Goal: Communication & Community: Answer question/provide support

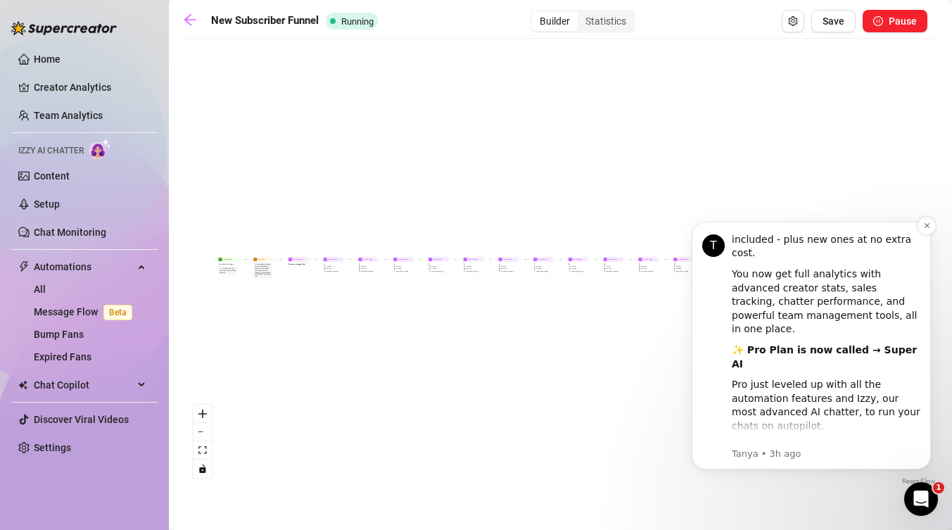
scroll to position [185, 0]
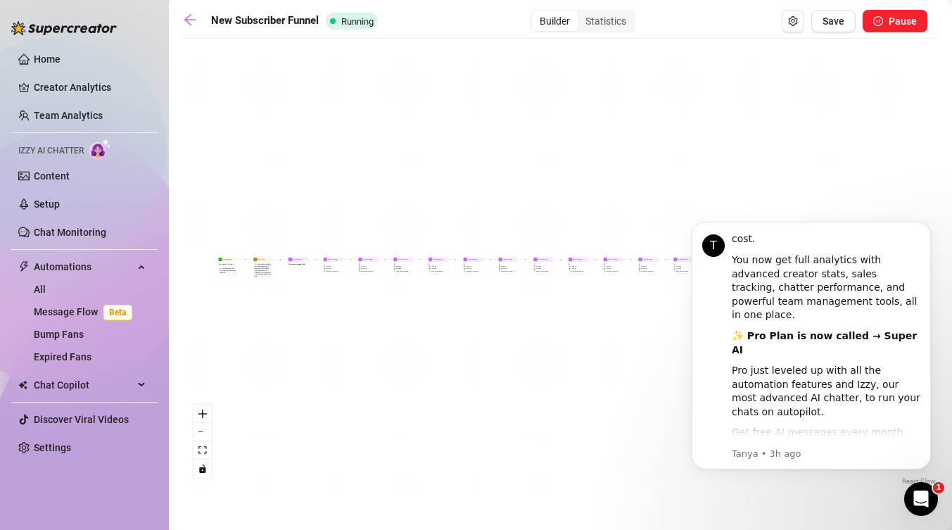
click at [580, 364] on div "Send Message 16 2 medias AI Pricing Avoid double sending Send Message 15 1 medi…" at bounding box center [560, 267] width 755 height 443
click at [623, 418] on div "Send Message 16 2 medias AI Pricing Avoid double sending Send Message 15 1 medi…" at bounding box center [560, 267] width 755 height 443
click at [732, 194] on div "Send Message 16 2 medias AI Pricing Avoid double sending Send Message 15 1 medi…" at bounding box center [560, 267] width 755 height 443
click at [926, 505] on icon "Open Intercom Messenger" at bounding box center [921, 499] width 23 height 23
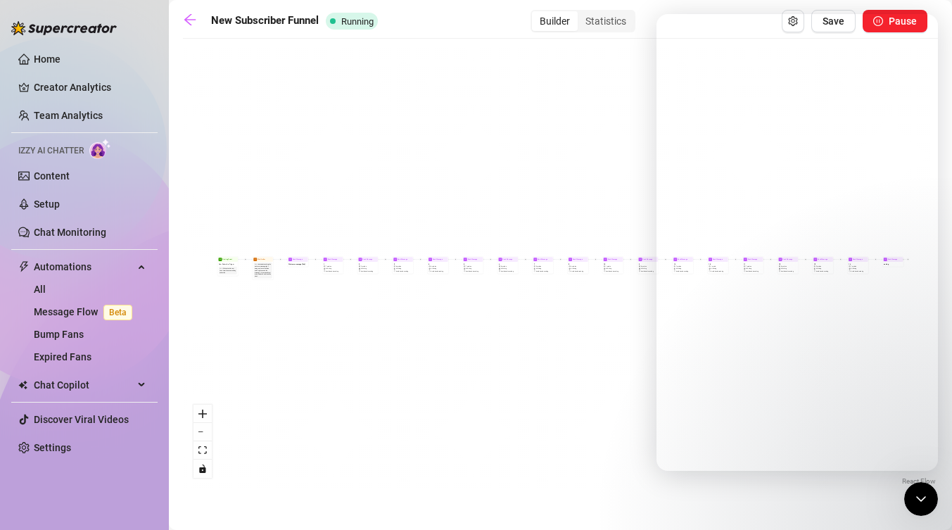
click at [923, 504] on icon "Close Intercom Messenger" at bounding box center [921, 498] width 17 height 17
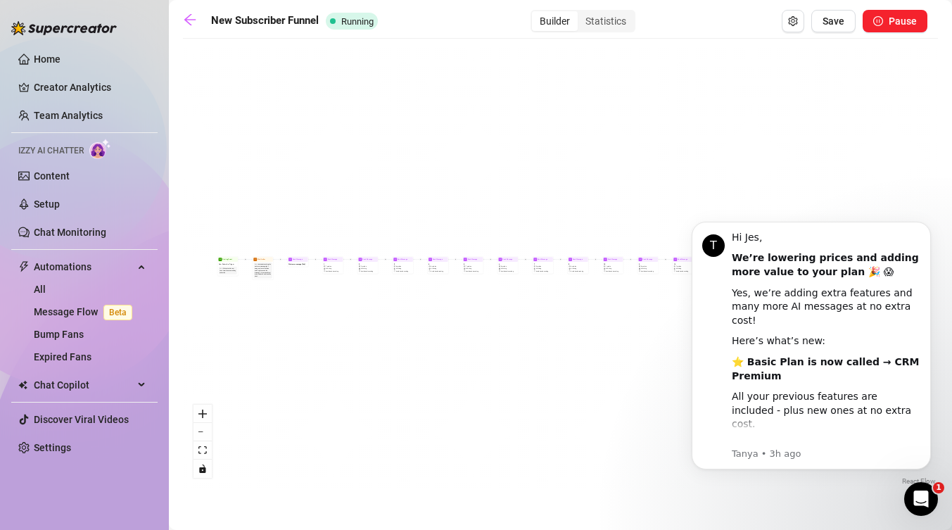
scroll to position [0, 0]
click at [932, 498] on div "Open Intercom Messenger" at bounding box center [921, 499] width 46 height 46
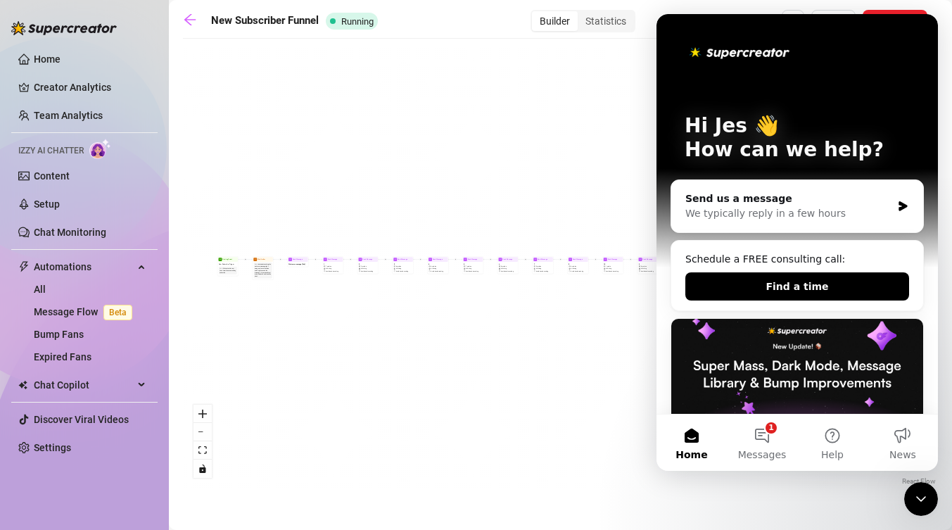
click at [931, 507] on div "Close Intercom Messenger" at bounding box center [921, 499] width 34 height 34
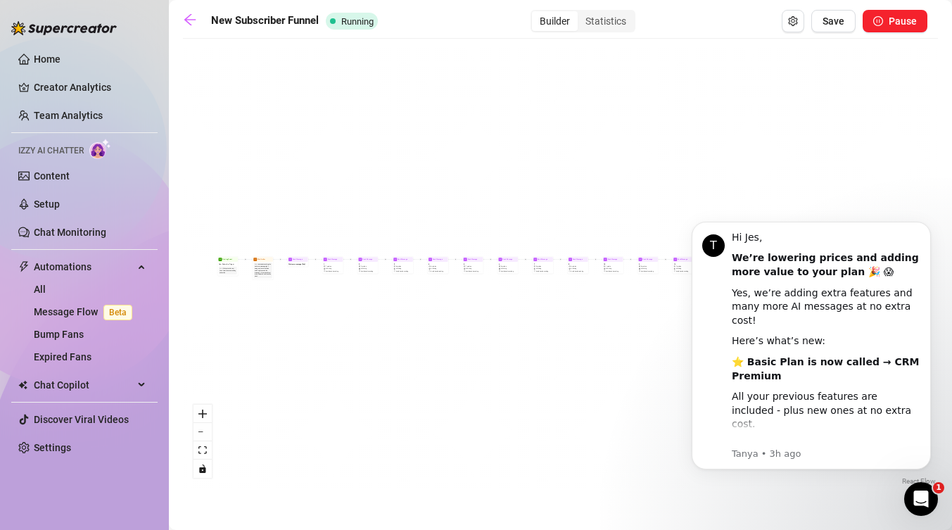
click html "T Hi Jes, We’re lowering prices and adding more value to your plan 🎉 😱 Yes, we’…"
click at [922, 483] on div "Open Intercom Messenger" at bounding box center [921, 499] width 46 height 46
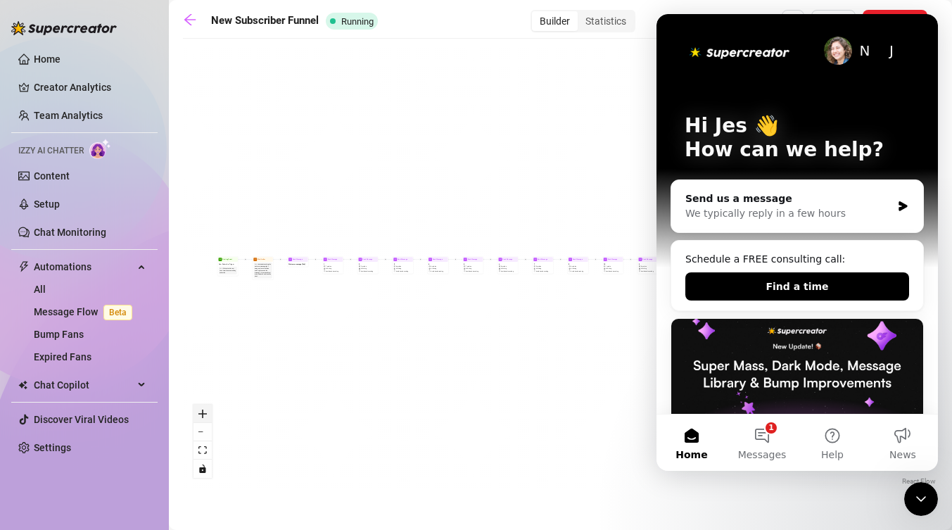
click at [204, 420] on button "zoom in" at bounding box center [202, 414] width 18 height 18
click at [206, 419] on button "zoom in" at bounding box center [202, 414] width 18 height 18
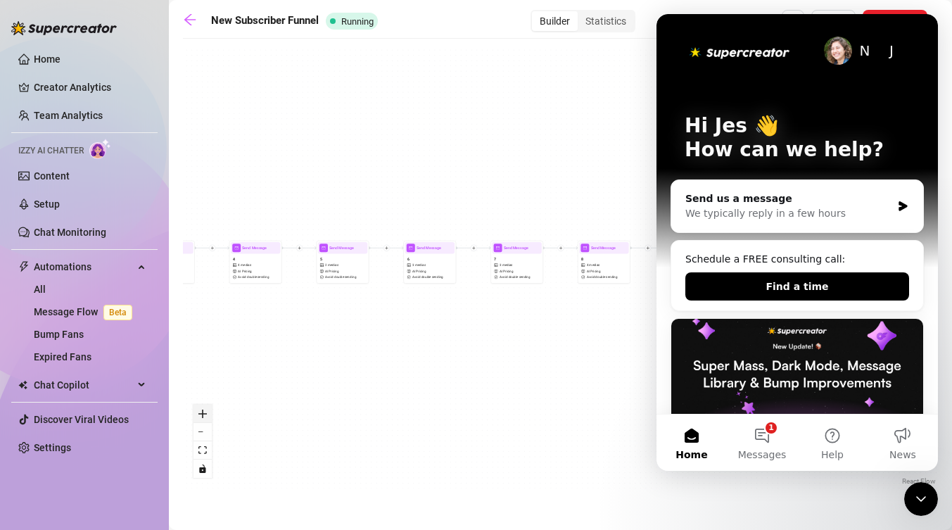
click at [206, 419] on button "zoom in" at bounding box center [202, 414] width 18 height 18
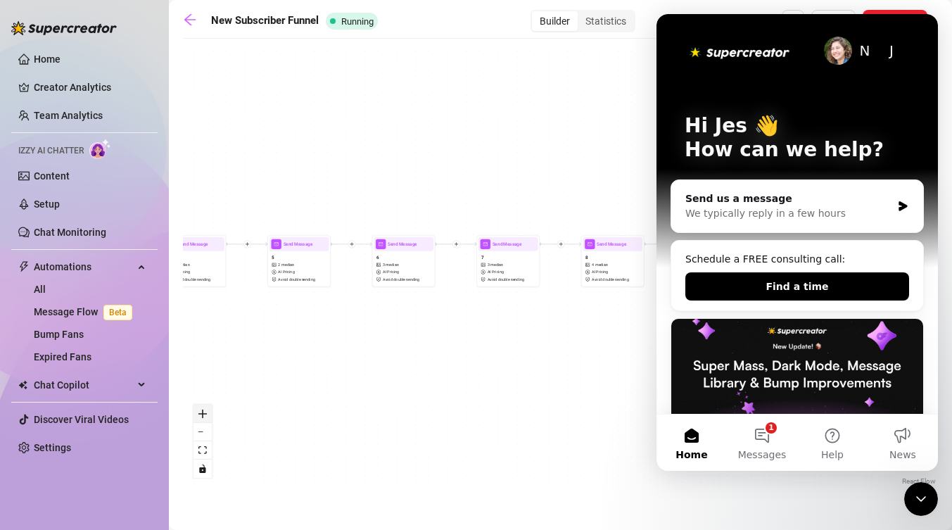
click at [206, 419] on button "zoom in" at bounding box center [202, 414] width 18 height 18
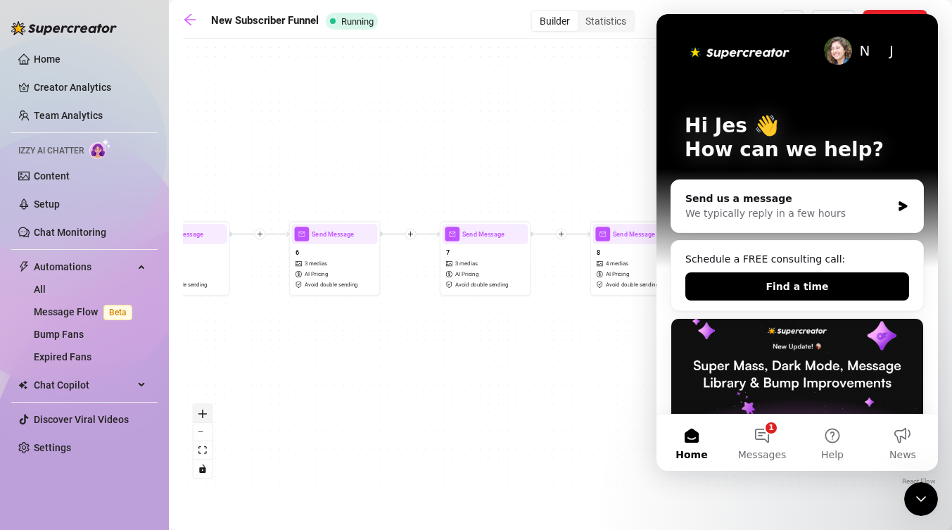
click at [206, 419] on button "zoom in" at bounding box center [202, 414] width 18 height 18
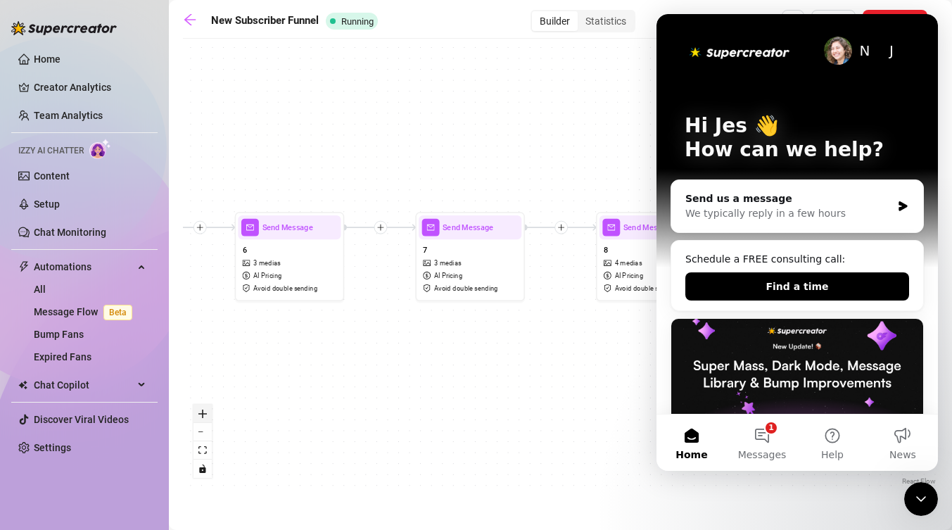
click at [206, 419] on button "zoom in" at bounding box center [202, 414] width 18 height 18
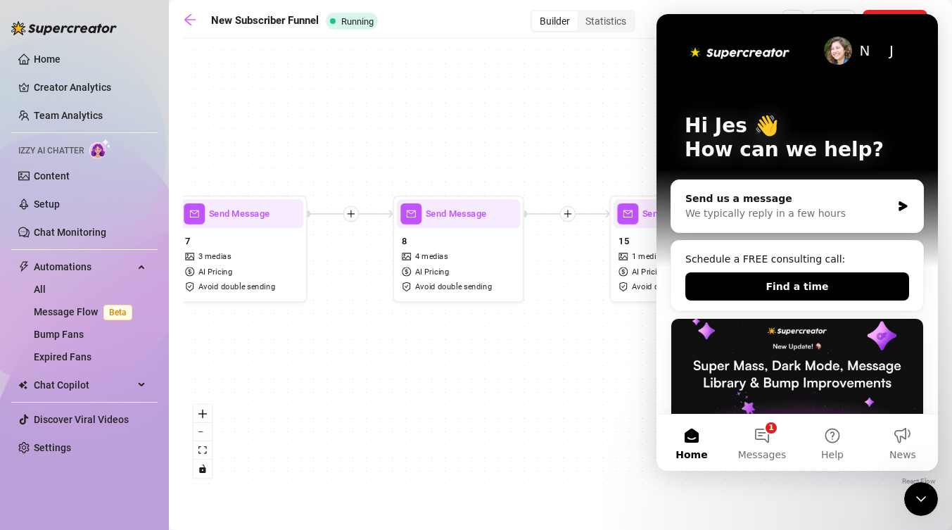
drag, startPoint x: 528, startPoint y: 411, endPoint x: 268, endPoint y: 395, distance: 260.1
click at [268, 395] on div "Send Message 16 2 medias AI Pricing Avoid double sending Send Message 15 1 medi…" at bounding box center [560, 267] width 755 height 443
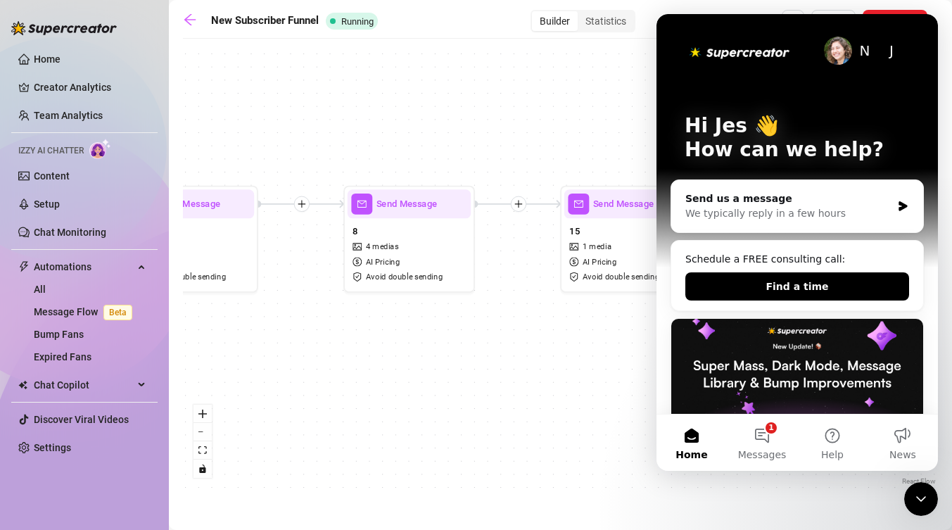
click at [926, 495] on icon "Close Intercom Messenger" at bounding box center [921, 498] width 17 height 17
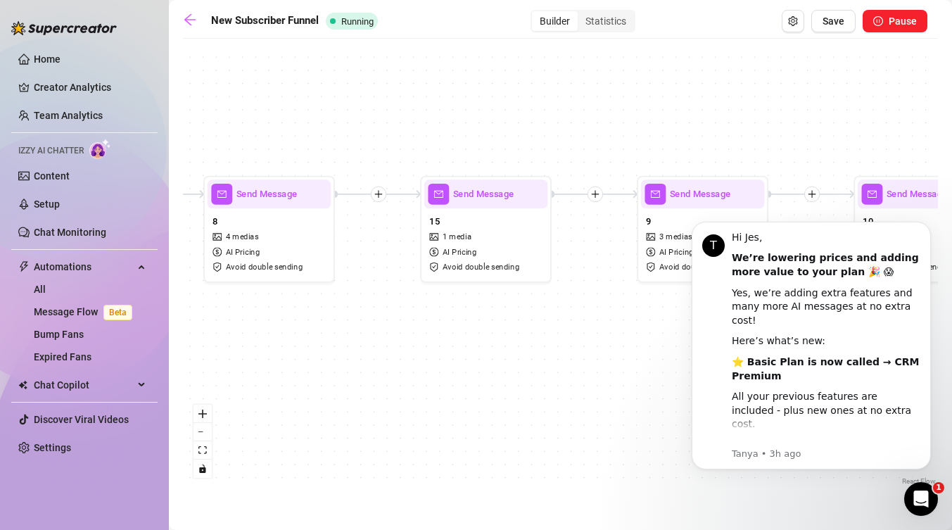
drag, startPoint x: 602, startPoint y: 358, endPoint x: 454, endPoint y: 357, distance: 148.5
click at [454, 357] on div "Send Message 16 2 medias AI Pricing Avoid double sending Send Message 15 1 medi…" at bounding box center [560, 267] width 755 height 443
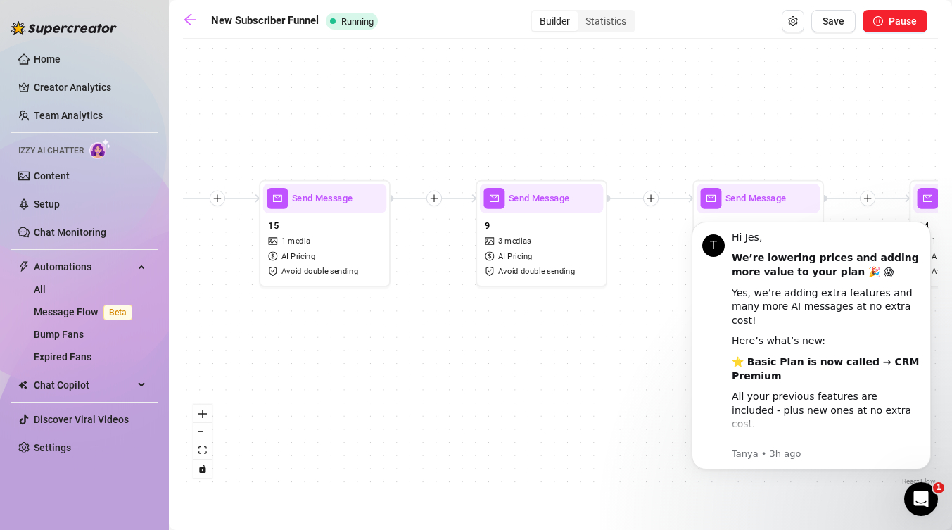
drag, startPoint x: 608, startPoint y: 386, endPoint x: 198, endPoint y: 351, distance: 411.0
click at [198, 351] on div "Send Message 16 2 medias AI Pricing Avoid double sending Send Message 15 1 medi…" at bounding box center [560, 267] width 755 height 443
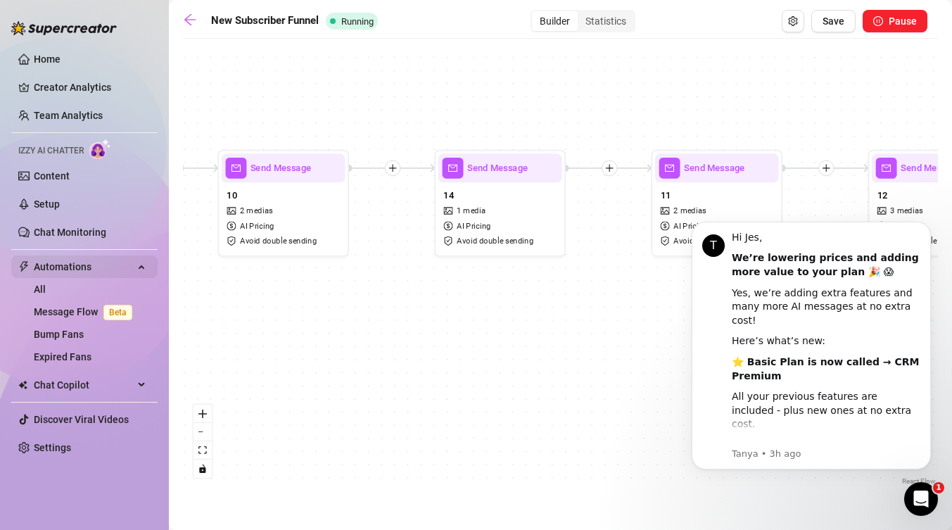
drag, startPoint x: 635, startPoint y: 289, endPoint x: 100, endPoint y: 276, distance: 535.6
click at [100, 276] on div "Home Creator Analytics Team Analytics Izzy AI Chatter Content Setup Chat Monito…" at bounding box center [476, 265] width 952 height 530
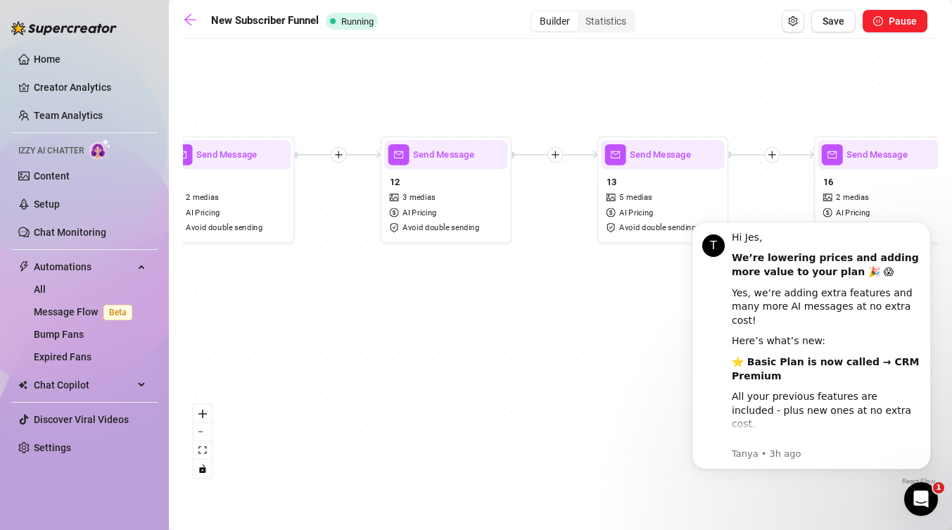
drag, startPoint x: 630, startPoint y: 269, endPoint x: 97, endPoint y: 250, distance: 533.0
click at [97, 250] on div "Home Creator Analytics Team Analytics Izzy AI Chatter Content Setup Chat Monito…" at bounding box center [476, 265] width 952 height 530
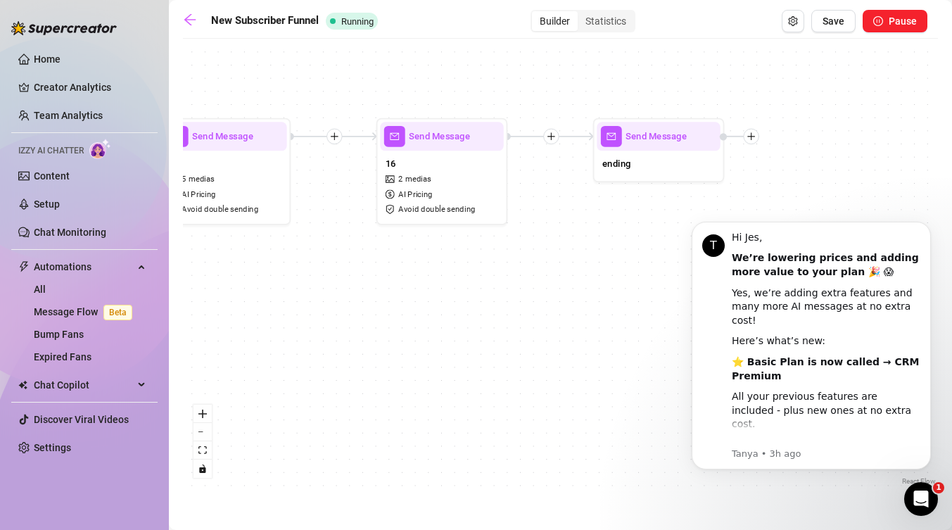
drag, startPoint x: 554, startPoint y: 288, endPoint x: 371, endPoint y: 289, distance: 183.7
click at [371, 289] on div "Send Message 16 2 medias AI Pricing Avoid double sending Send Message 15 1 medi…" at bounding box center [560, 267] width 755 height 443
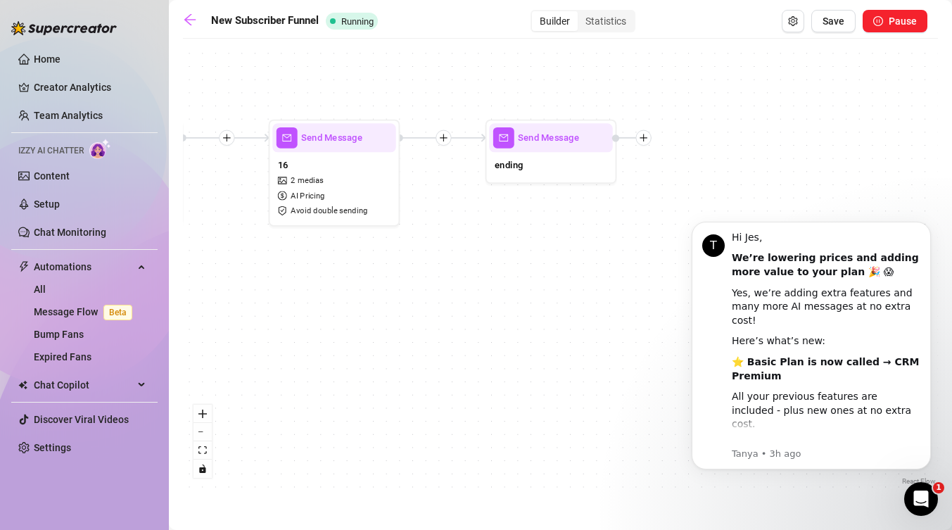
click at [922, 507] on icon "Open Intercom Messenger" at bounding box center [921, 499] width 23 height 23
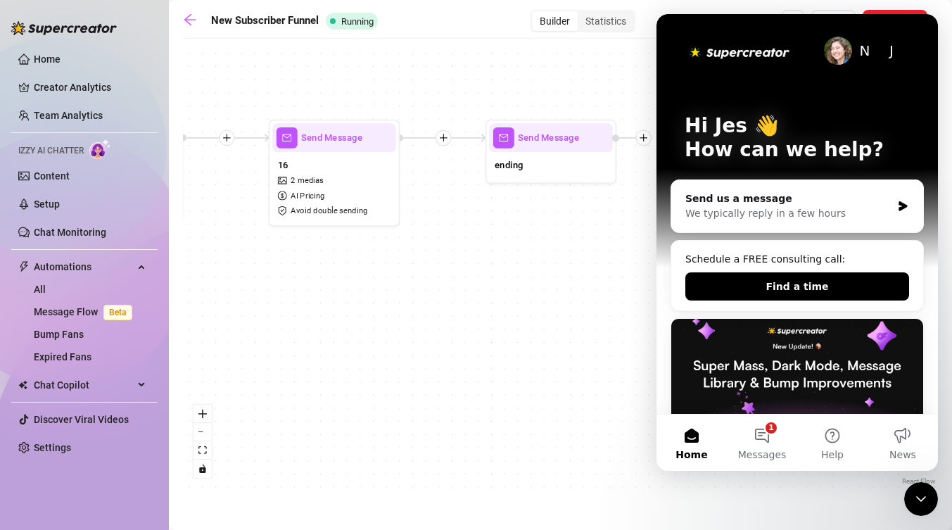
click at [544, 326] on div "Send Message 16 2 medias AI Pricing Avoid double sending Send Message 15 1 medi…" at bounding box center [560, 267] width 755 height 443
click at [514, 140] on div "Send Message" at bounding box center [550, 137] width 123 height 29
type textarea "上面发了一些长篇哦！可以选喜欢的捏 ˃̶͈ ˂̶͈ 可能比较多 不要嫌烦(⁎⁍̴̛ᴗ⁍̴̛⁎) There are some PPVs above! You …"
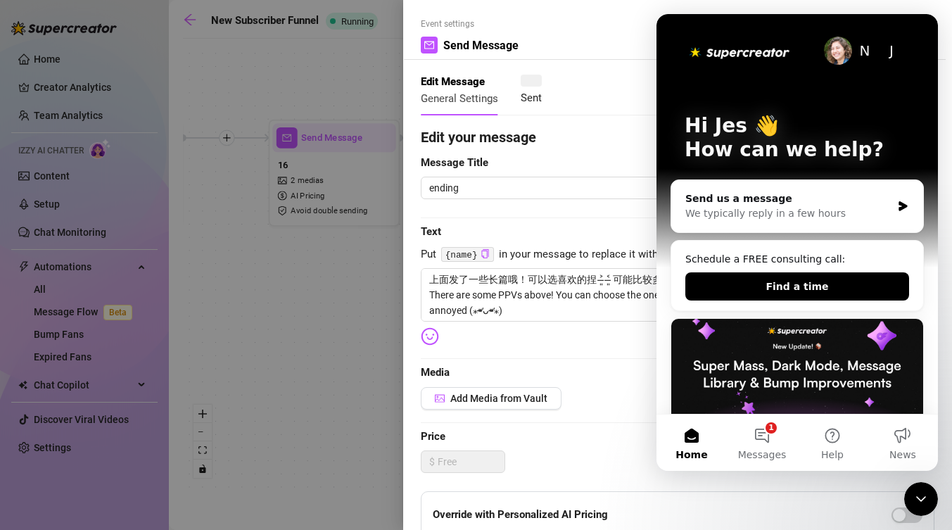
click at [915, 494] on icon "Close Intercom Messenger" at bounding box center [921, 498] width 17 height 17
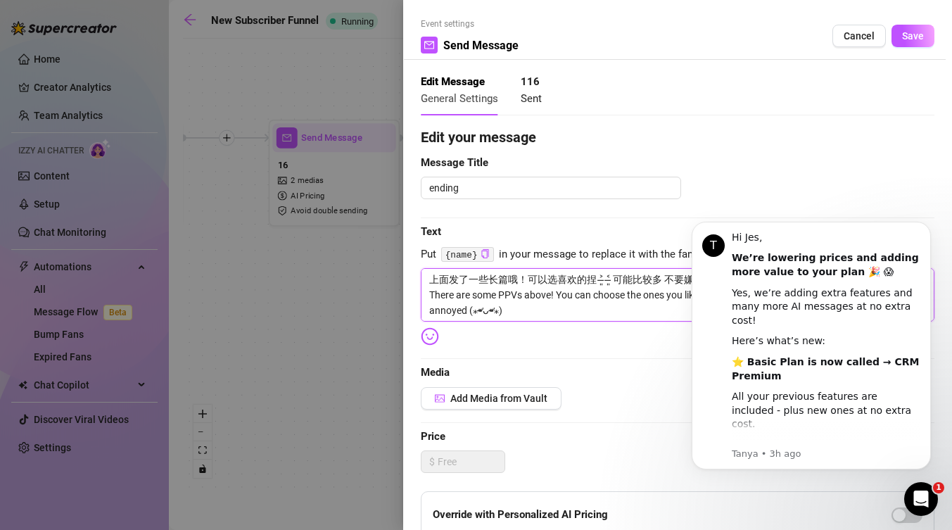
click at [632, 315] on textarea "上面发了一些长篇哦！可以选喜欢的捏 ˃̶͈ ˂̶͈ 可能比较多 不要嫌烦(⁎⁍̴̛ᴗ⁍̴̛⁎) There are some PPVs above! You …" at bounding box center [678, 294] width 514 height 53
type textarea "上面发了一些长篇哦！可以选喜欢的捏 ˃̶͈ ˂̶͈ 可能比较多 不要嫌烦(⁎⁍̴̛ᴗ⁍̴̛⁎) There are some PPVs above! You …"
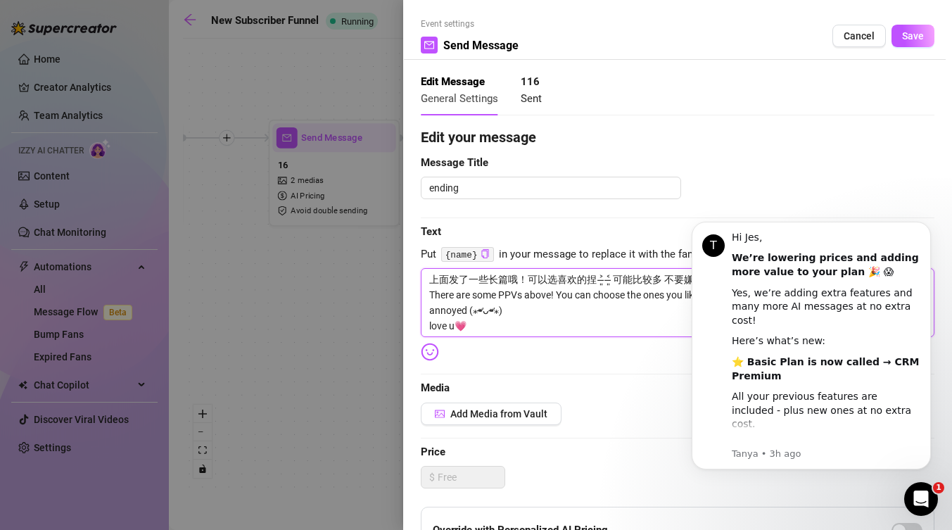
type textarea "上面发了一些长篇哦！可以选喜欢的捏 ˃̶͈ ˂̶͈ 可能比较多 不要嫌烦(⁎⁍̴̛ᴗ⁍̴̛⁎) There are some PPVs above! You …"
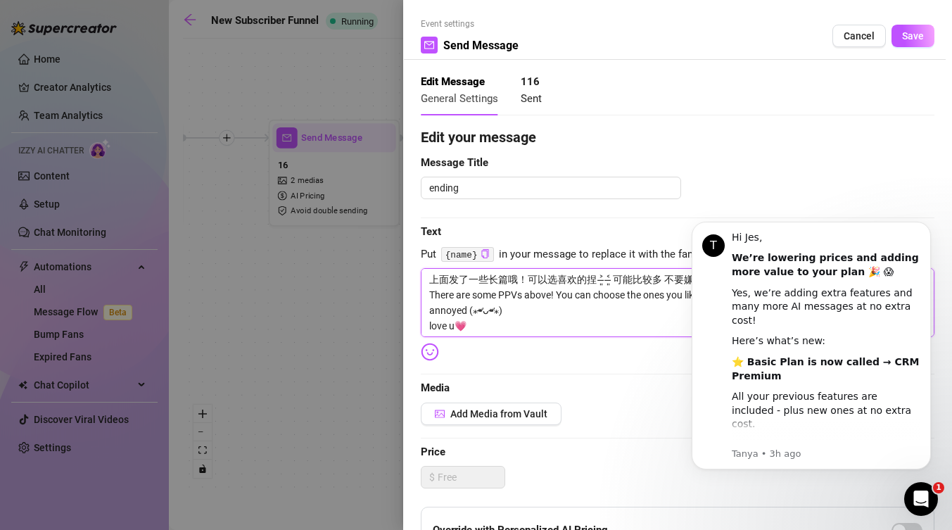
type textarea "上面发了一些长篇哦！可以选喜欢的捏 ˃̶͈ ˂̶͈ 可能比较多 不要嫌烦(⁎⁍̴̛ᴗ⁍̴̛⁎) There are some PPVs above! You …"
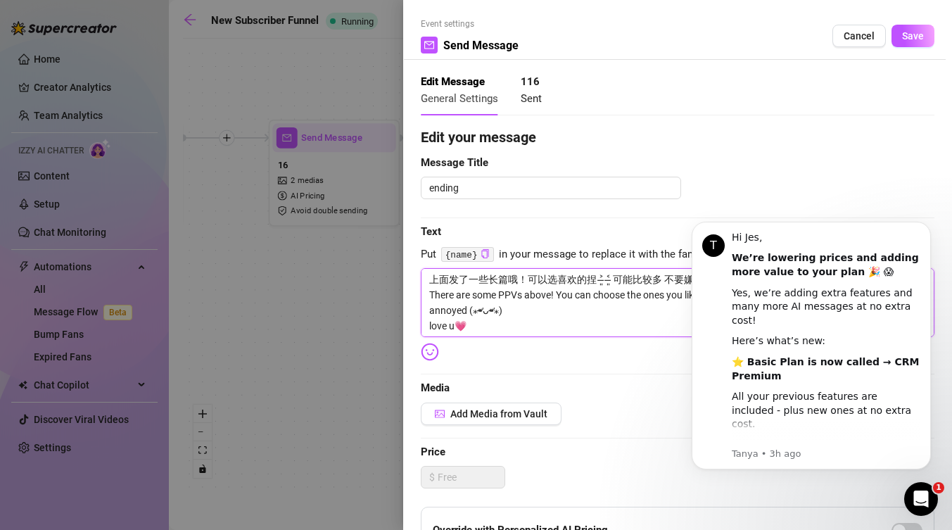
type textarea "上面发了一些长篇哦！可以选喜欢的捏 ˃̶͈ ˂̶͈ 可能比较多 不要嫌烦(⁎⁍̴̛ᴗ⁍̴̛⁎) There are some PPVs above! You …"
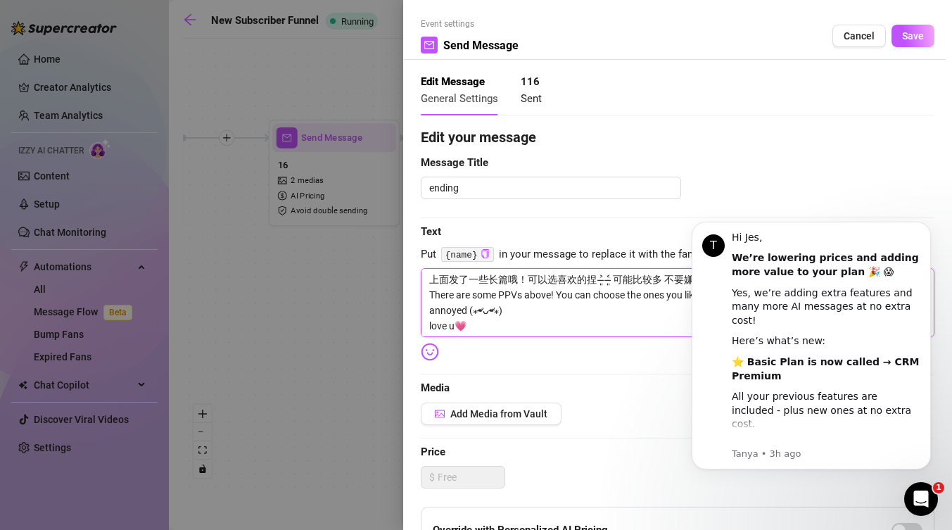
type textarea "上面发了一些长篇哦！可以选喜欢的捏 ˃̶͈ ˂̶͈ 可能比较多 不要嫌烦(⁎⁍̴̛ᴗ⁍̴̛⁎) There are some PPVs above! You …"
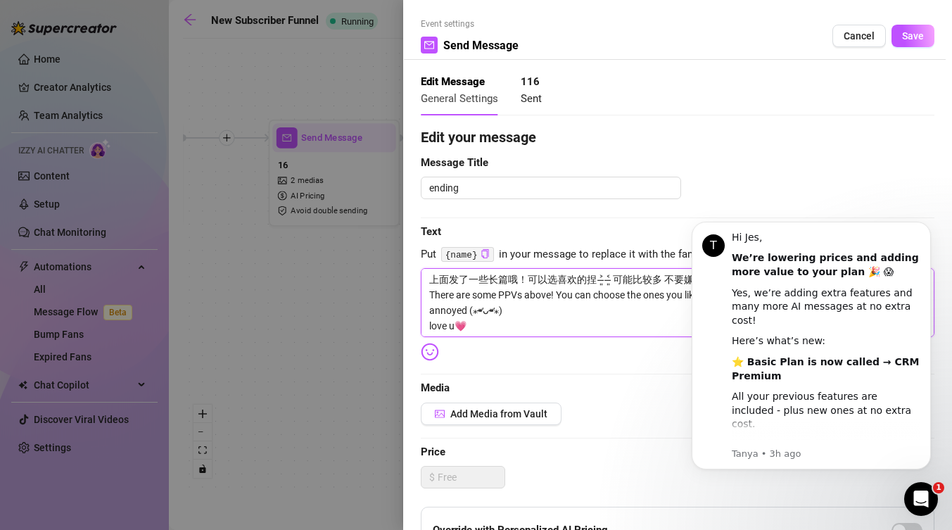
type textarea "上面发了一些长篇哦！可以选喜欢的捏 ˃̶͈ ˂̶͈ 可能比较多 不要嫌烦(⁎⁍̴̛ᴗ⁍̴̛⁎) There are some PPVs above! You …"
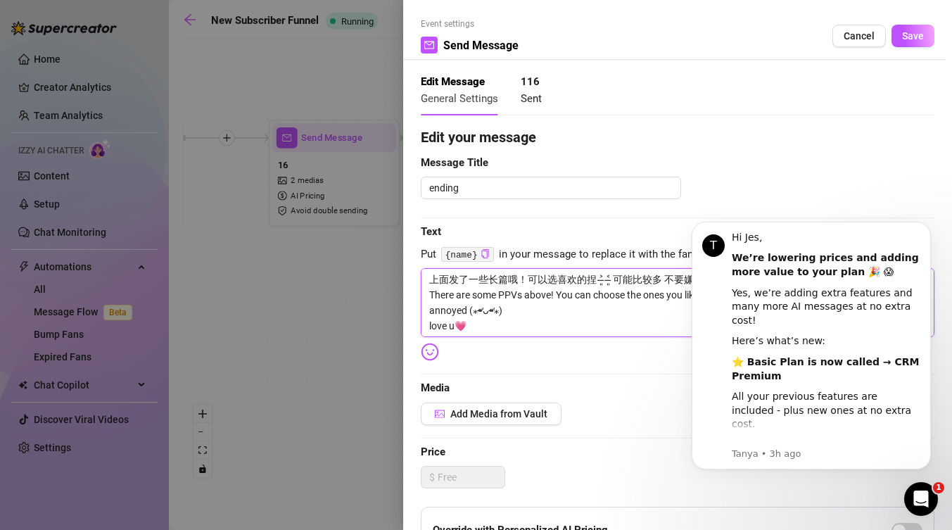
type textarea "上面发了一些长篇哦！可以选喜欢的捏 ˃̶͈ ˂̶͈ 可能比较多 不要嫌烦(⁎⁍̴̛ᴗ⁍̴̛⁎) There are some PPVs above! You …"
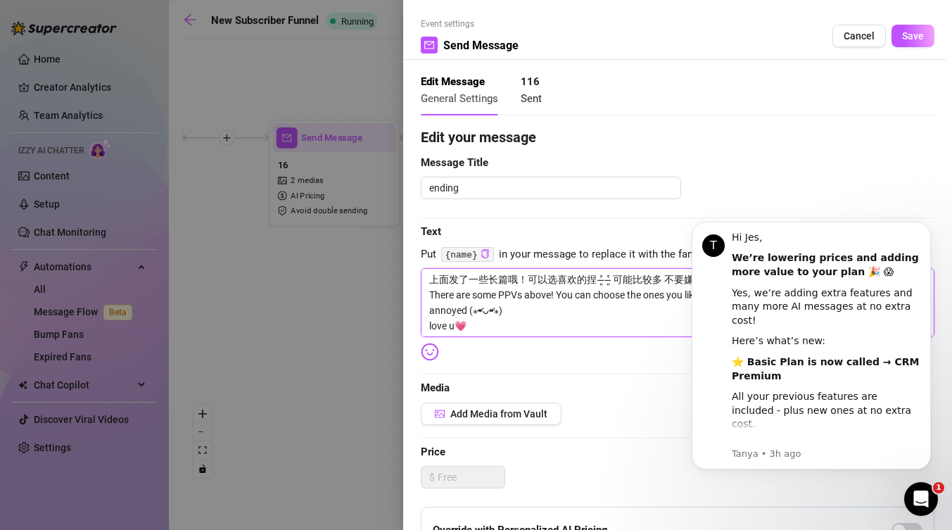
type textarea "上面发了一些长篇哦！可以选喜欢的捏 ˃̶͈ ˂̶͈ 可能比较多 不要嫌烦(⁎⁍̴̛ᴗ⁍̴̛⁎) There are some PPVs above! You …"
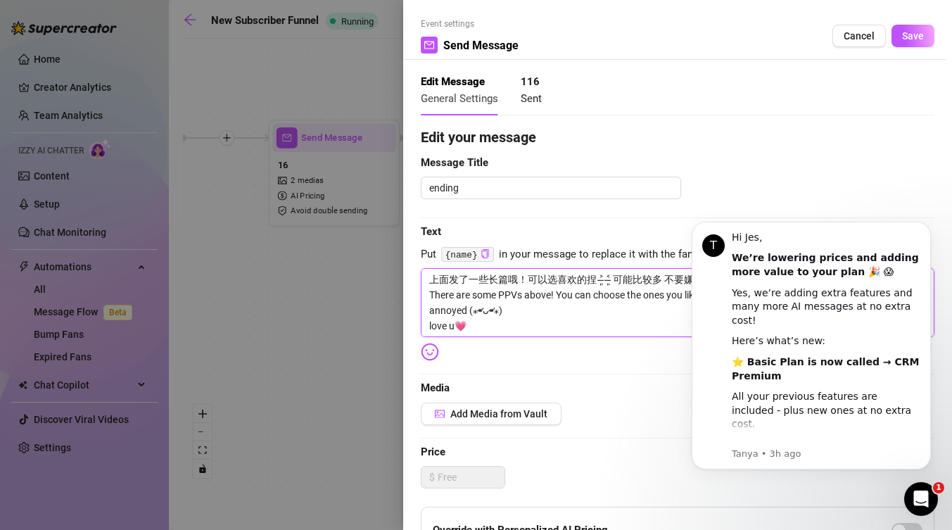
type textarea "上面发了一些长篇哦！可以选喜欢的捏 ˃̶͈ ˂̶͈ 可能比较多 不要嫌烦(⁎⁍̴̛ᴗ⁍̴̛⁎) There are some PPVs above! You …"
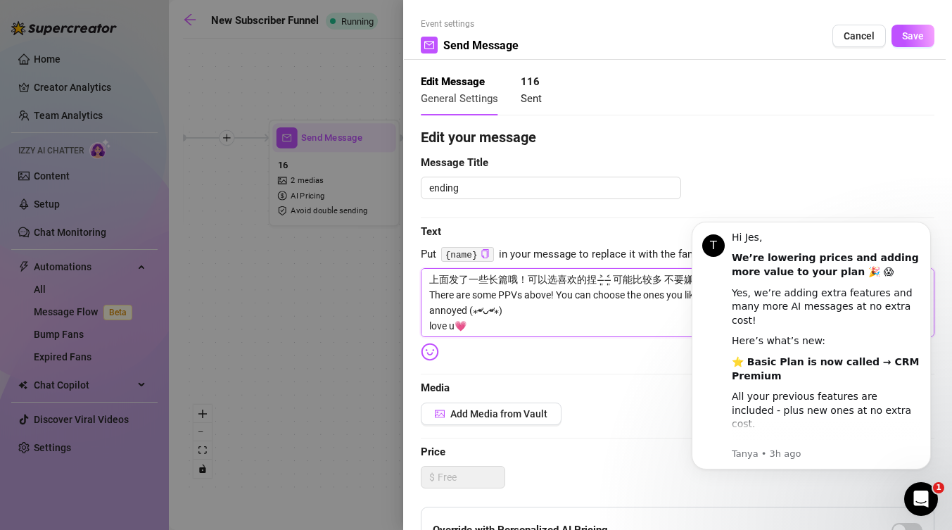
type textarea "上面发了一些长篇哦！可以选喜欢的捏 ˃̶͈ ˂̶͈ 可能比较多 不要嫌烦(⁎⁍̴̛ᴗ⁍̴̛⁎) There are some PPVs above! You …"
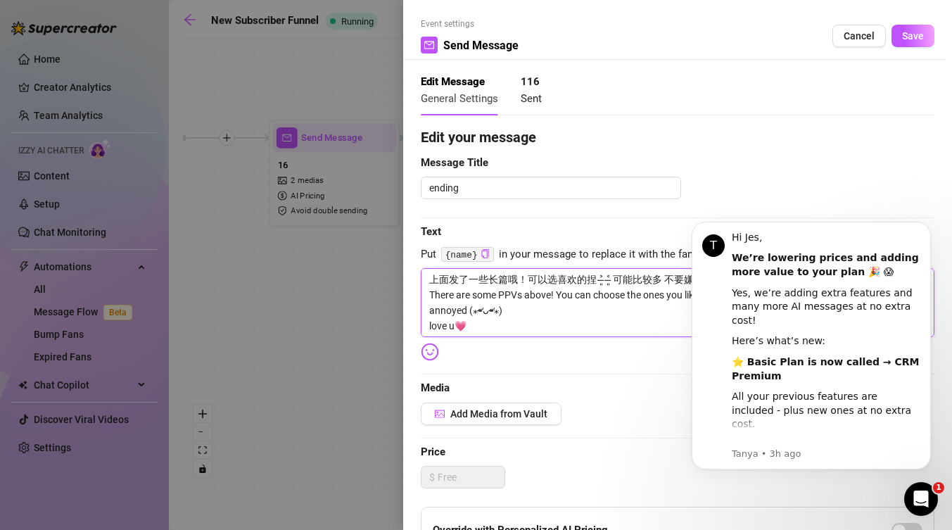
type textarea "上面发了一些长篇哦！可以选喜欢的捏 ˃̶͈ ˂̶͈ 可能比较多 不要嫌烦(⁎⁍̴̛ᴗ⁍̴̛⁎) There are some PPVs above! You …"
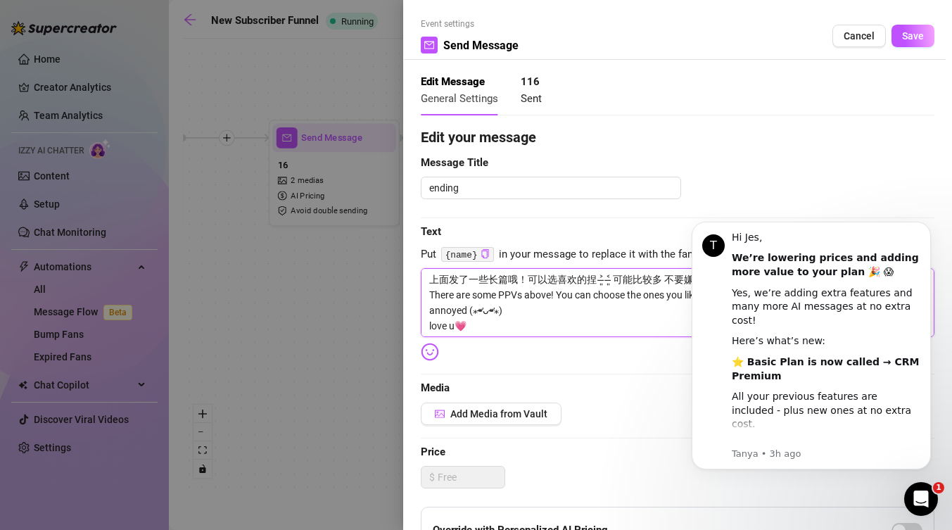
type textarea "上面发了一些长篇哦！可以选喜欢的捏 ˃̶͈ ˂̶͈ 可能比较多 不要嫌烦(⁎⁍̴̛ᴗ⁍̴̛⁎) There are some PPVs above! You …"
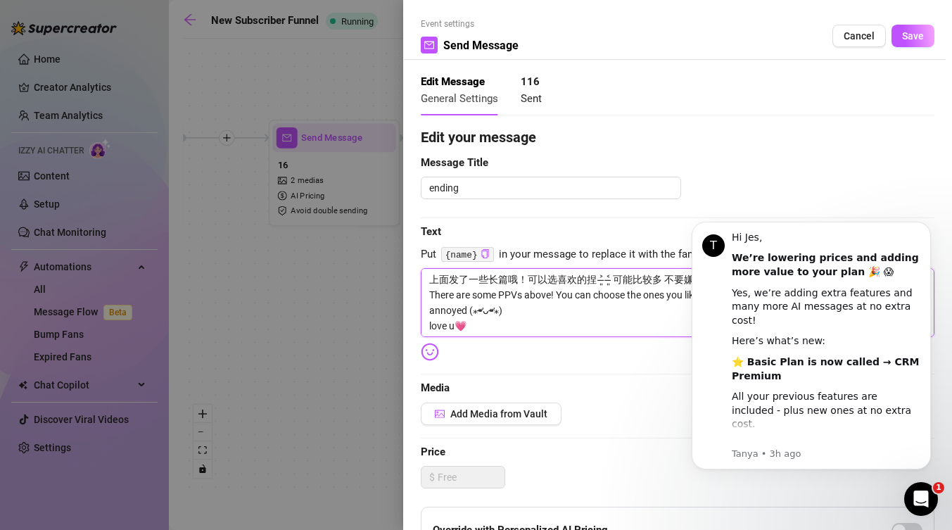
type textarea "上面发了一些长篇哦！可以选喜欢的捏 ˃̶͈ ˂̶͈ 可能比较多 不要嫌烦(⁎⁍̴̛ᴗ⁍̴̛⁎) There are some PPVs above! You …"
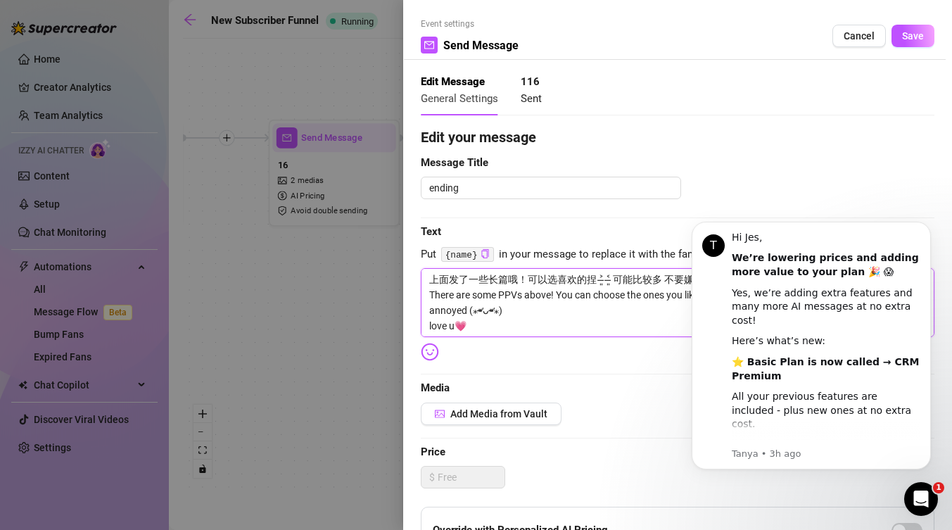
type textarea "上面发了一些长篇哦！可以选喜欢的捏 ˃̶͈ ˂̶͈ 可能比较多 不要嫌烦(⁎⁍̴̛ᴗ⁍̴̛⁎) There are some PPVs above! You …"
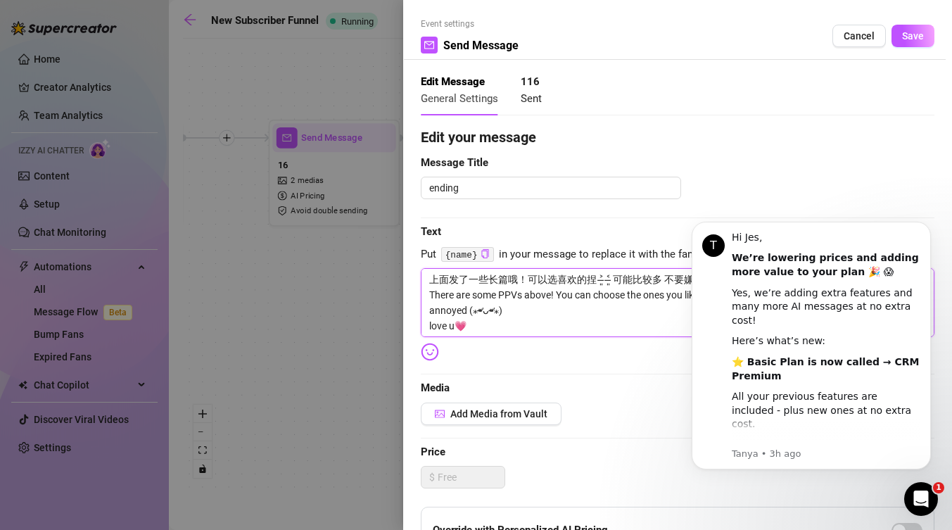
type textarea "上面发了一些长篇哦！可以选喜欢的捏 ˃̶͈ ˂̶͈ 可能比较多 不要嫌烦(⁎⁍̴̛ᴗ⁍̴̛⁎) There are some PPVs above! You …"
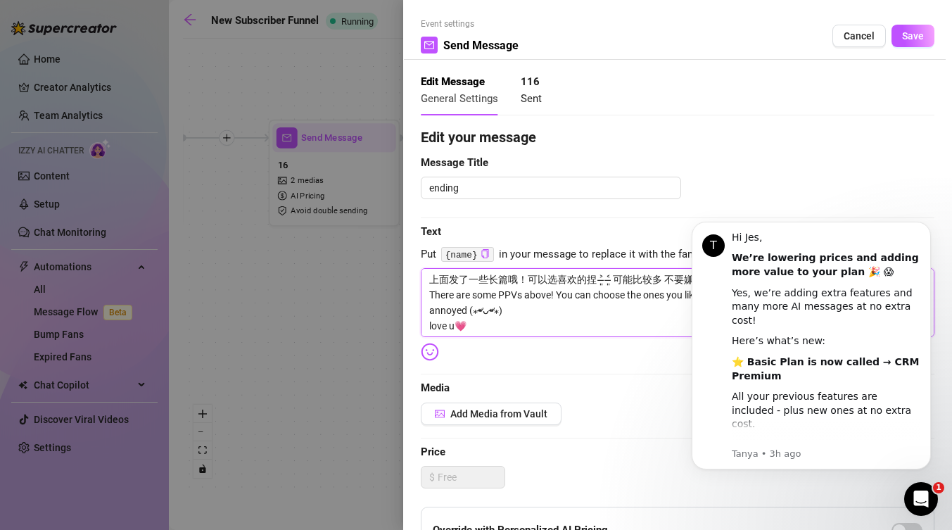
type textarea "上面发了一些长篇哦！可以选喜欢的捏 ˃̶͈ ˂̶͈ 可能比较多 不要嫌烦(⁎⁍̴̛ᴗ⁍̴̛⁎) There are some PPVs above! You …"
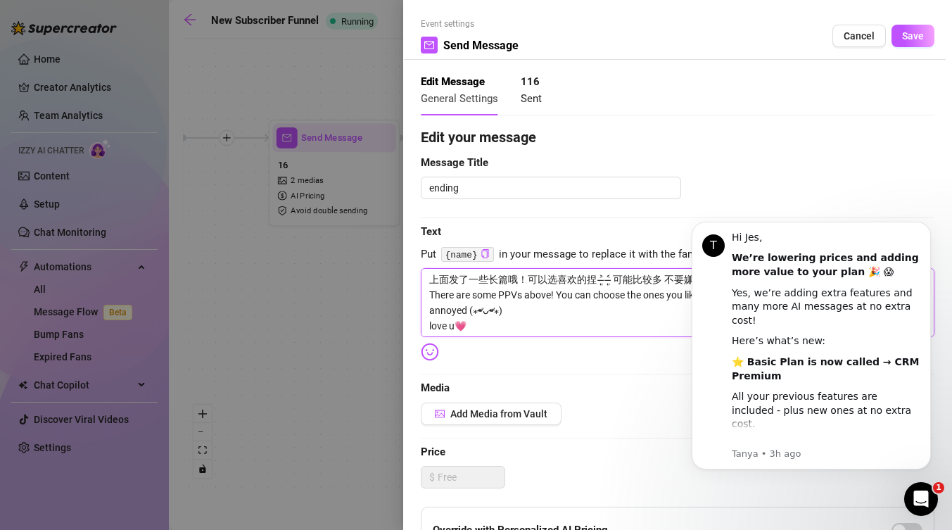
type textarea "上面发了一些长篇哦！可以选喜欢的捏 ˃̶͈ ˂̶͈ 可能比较多 不要嫌烦(⁎⁍̴̛ᴗ⁍̴̛⁎) There are some PPVs above! You …"
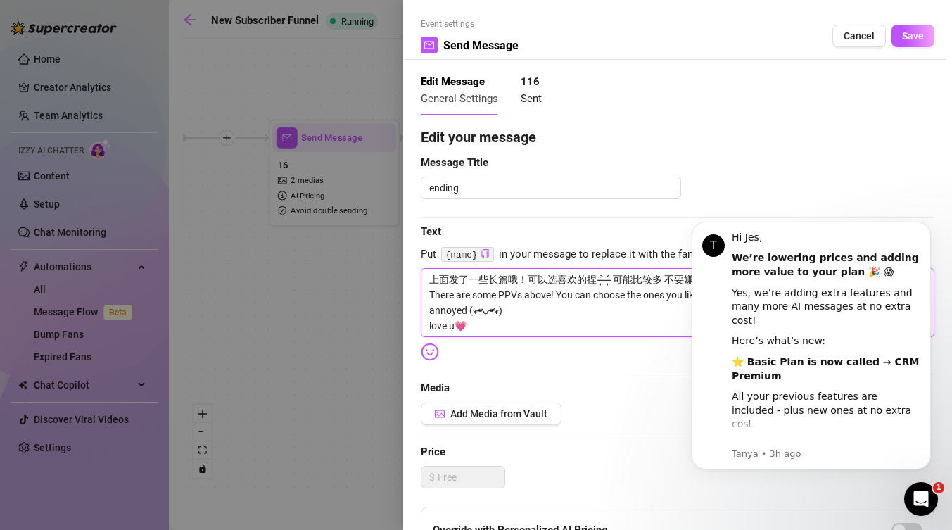
type textarea "上面发了一些长篇哦！可以选喜欢的捏 ˃̶͈ ˂̶͈ 可能比较多 不要嫌烦(⁎⁍̴̛ᴗ⁍̴̛⁎) There are some PPVs above! You …"
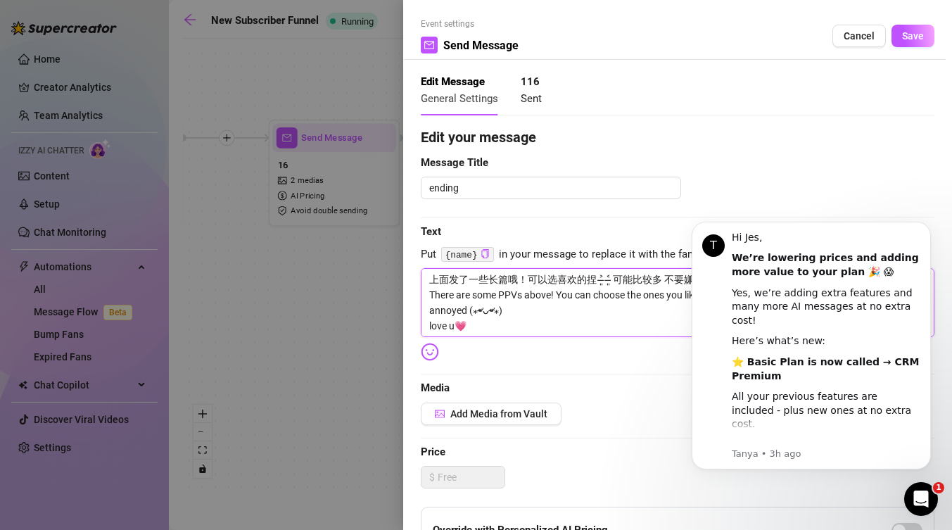
type textarea "上面发了一些长篇哦！可以选喜欢的捏 ˃̶͈ ˂̶͈ 可能比较多 不要嫌烦(⁎⁍̴̛ᴗ⁍̴̛⁎) There are some PPVs above! You …"
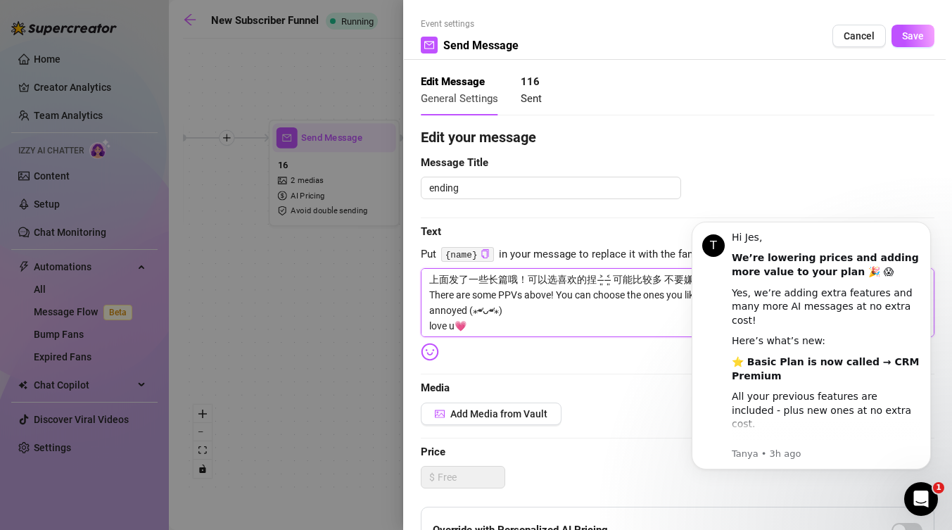
type textarea "上面发了一些长篇哦！可以选喜欢的捏 ˃̶͈ ˂̶͈ 可能比较多 不要嫌烦(⁎⁍̴̛ᴗ⁍̴̛⁎) There are some PPVs above! You …"
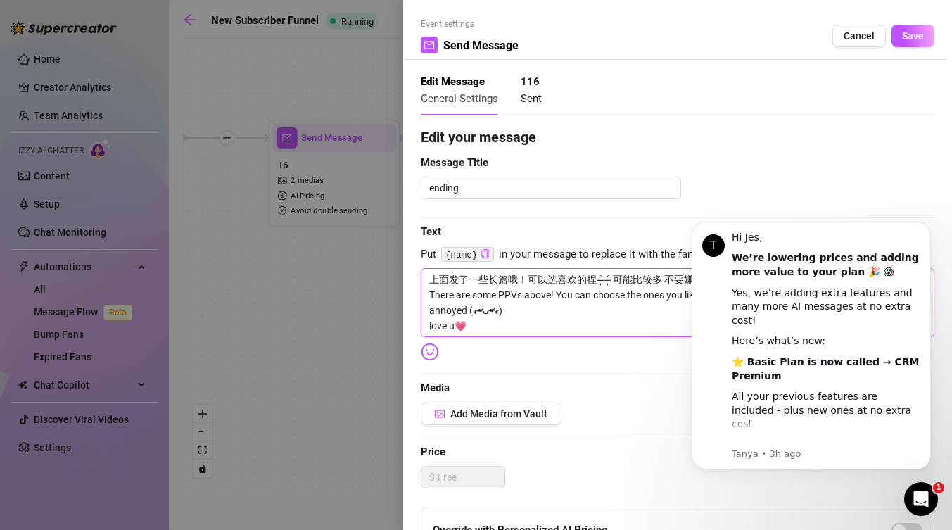
type textarea "上面发了一些长篇哦！可以选喜欢的捏 ˃̶͈ ˂̶͈ 可能比较多 不要嫌烦(⁎⁍̴̛ᴗ⁍̴̛⁎) There are some PPVs above! You …"
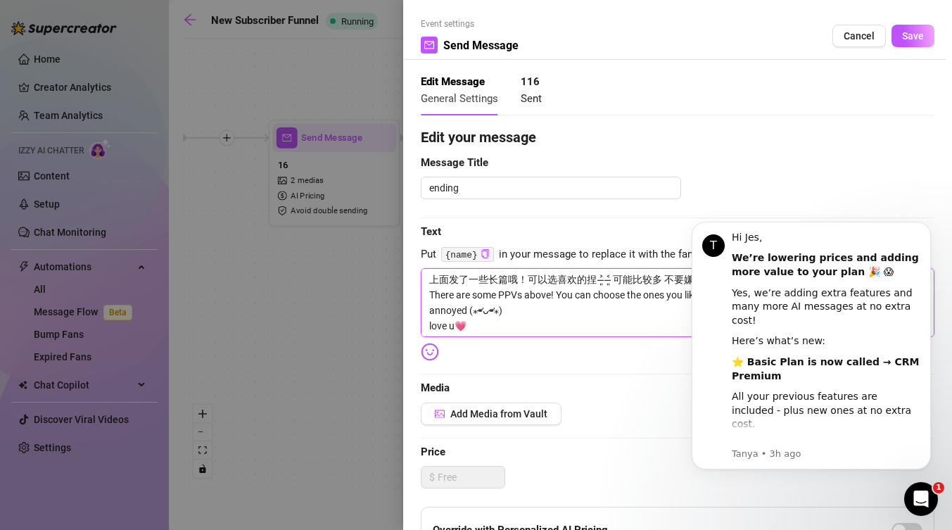
type textarea "上面发了一些长篇哦！可以选喜欢的捏 ˃̶͈ ˂̶͈ 可能比较多 不要嫌烦(⁎⁍̴̛ᴗ⁍̴̛⁎) There are some PPVs above! You …"
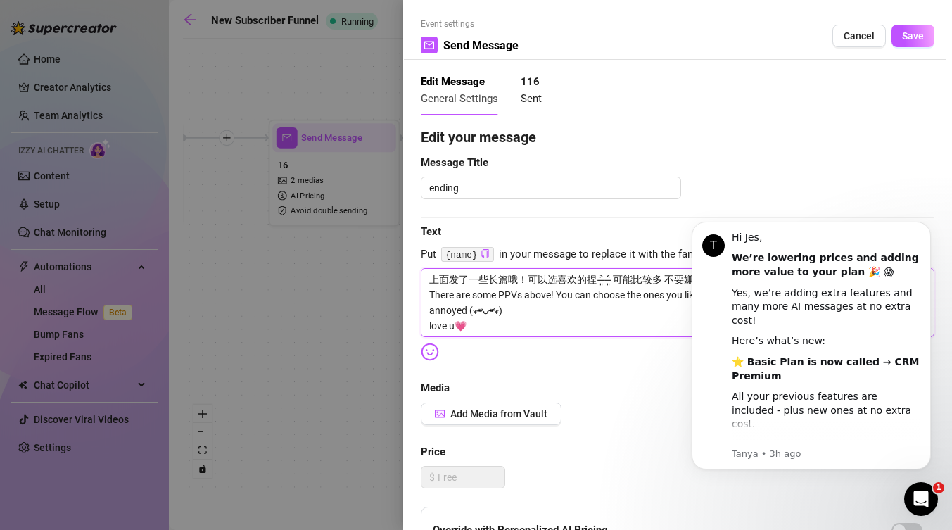
type textarea "上面发了一些长篇哦！可以选喜欢的捏 ˃̶͈ ˂̶͈ 可能比较多 不要嫌烦(⁎⁍̴̛ᴗ⁍̴̛⁎) There are some PPVs above! You …"
click at [915, 492] on icon "Open Intercom Messenger" at bounding box center [921, 499] width 23 height 23
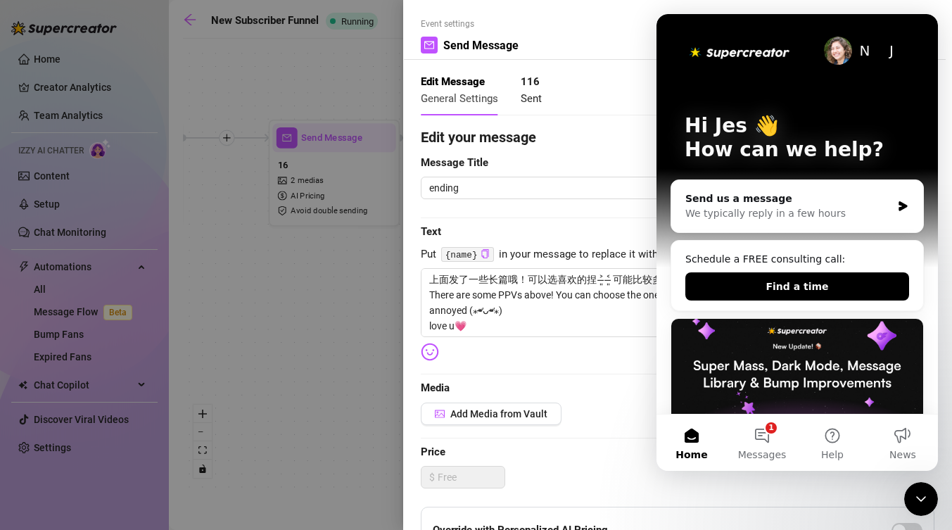
click at [919, 497] on icon "Close Intercom Messenger" at bounding box center [921, 498] width 17 height 17
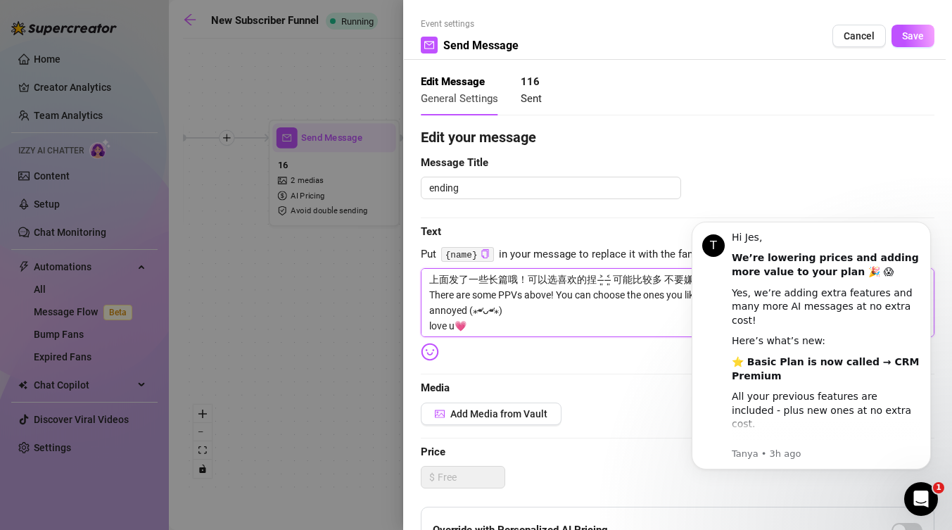
click at [642, 334] on textarea "上面发了一些长篇哦！可以选喜欢的捏 ˃̶͈ ˂̶͈ 可能比较多 不要嫌烦(⁎⁍̴̛ᴗ⁍̴̛⁎) There are some PPVs above! You …" at bounding box center [678, 302] width 514 height 69
click at [937, 503] on div "Open Intercom Messenger" at bounding box center [921, 499] width 46 height 46
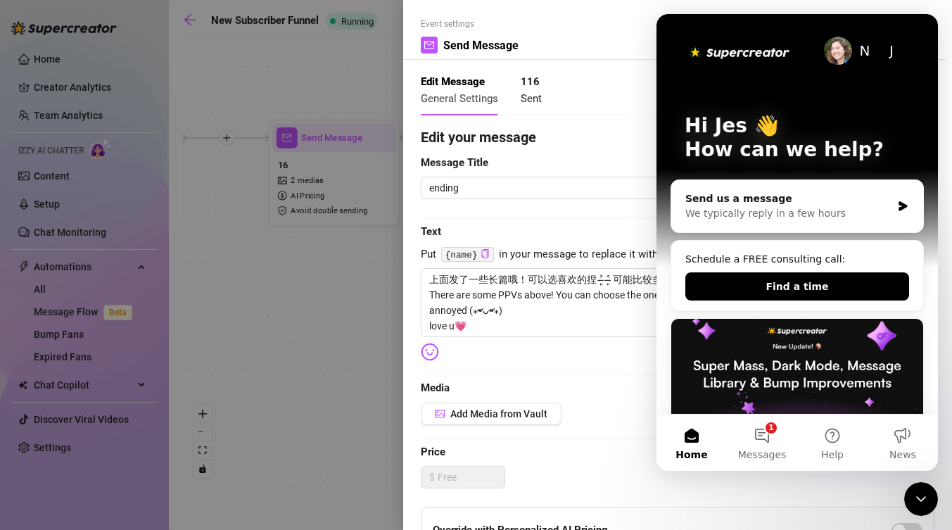
click at [937, 505] on div "Close Intercom Messenger" at bounding box center [921, 499] width 34 height 34
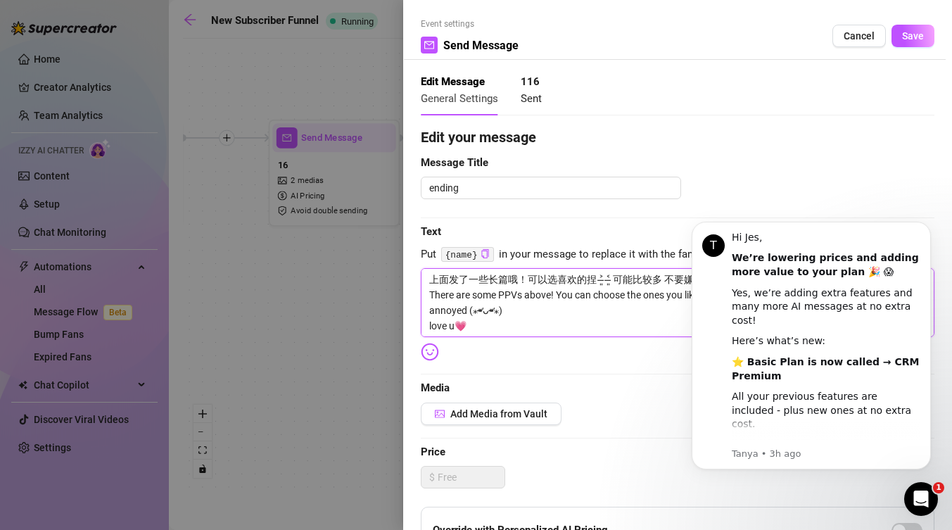
click at [666, 325] on textarea "上面发了一些长篇哦！可以选喜欢的捏 ˃̶͈ ˂̶͈ 可能比较多 不要嫌烦(⁎⁍̴̛ᴗ⁍̴̛⁎) There are some PPVs above! You …" at bounding box center [678, 302] width 514 height 69
type textarea "上面发了一些长篇哦！可以选喜欢的捏 ˃̶͈ ˂̶͈ 可能比较多 不要嫌烦(⁎⁍̴̛ᴗ⁍̴̛⁎) There are some PPVs above! You …"
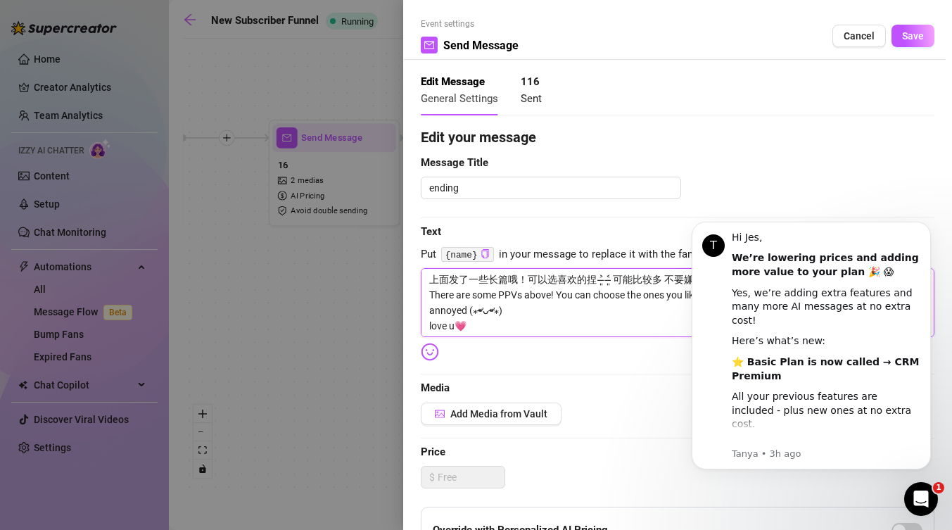
type textarea "上面发了一些长篇哦！可以选喜欢的捏 ˃̶͈ ˂̶͈ 可能比较多 不要嫌烦(⁎⁍̴̛ᴗ⁍̴̛⁎) There are some PPVs above! You …"
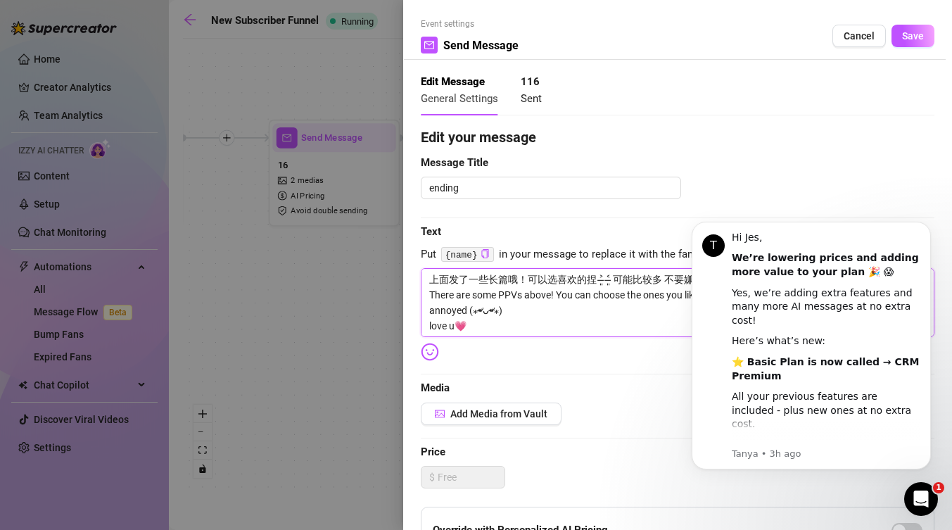
type textarea "上面发了一些长篇哦！可以选喜欢的捏 ˃̶͈ ˂̶͈ 可能比较多 不要嫌烦(⁎⁍̴̛ᴗ⁍̴̛⁎) There are some PPVs above! You …"
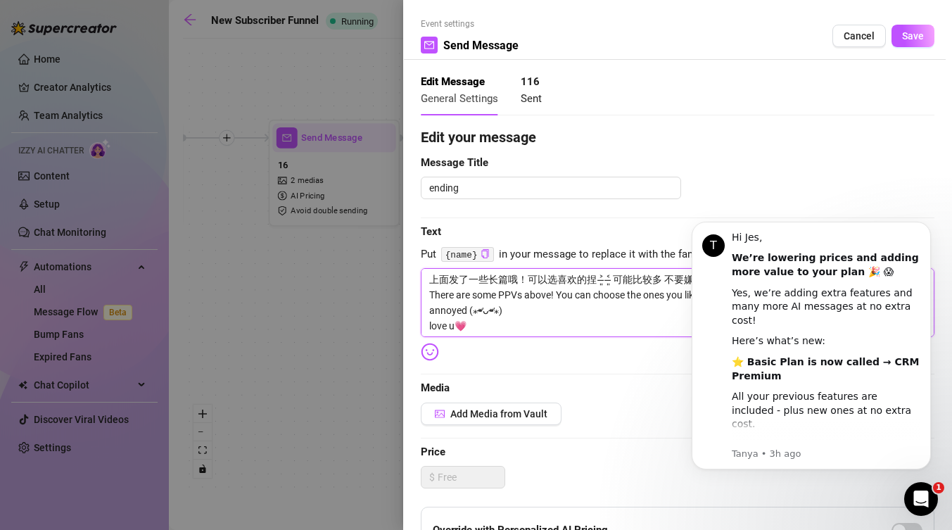
type textarea "上面发了一些长篇哦！可以选喜欢的捏 ˃̶͈ ˂̶͈ 可能比较多 不要嫌烦(⁎⁍̴̛ᴗ⁍̴̛⁎) There are some PPVs above! You …"
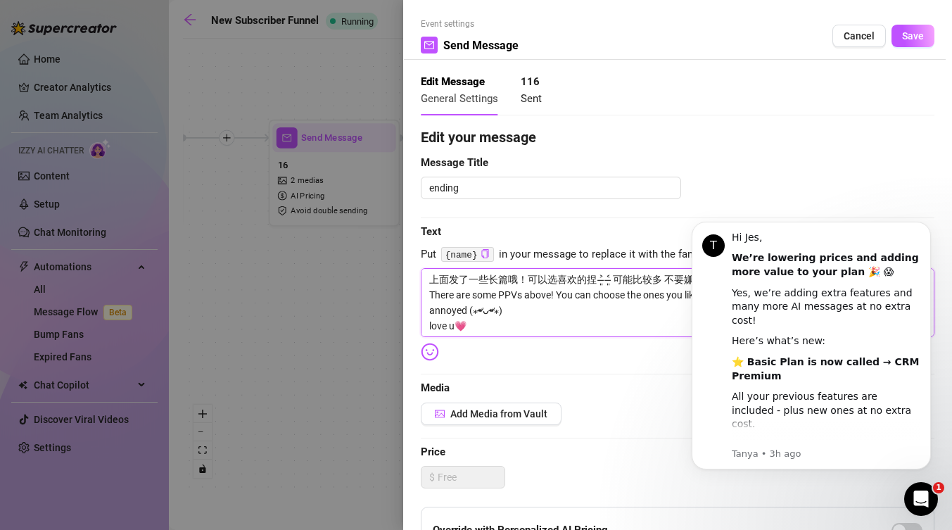
type textarea "上面发了一些长篇哦！可以选喜欢的捏 ˃̶͈ ˂̶͈ 可能比较多 不要嫌烦(⁎⁍̴̛ᴗ⁍̴̛⁎) There are some PPVs above! You …"
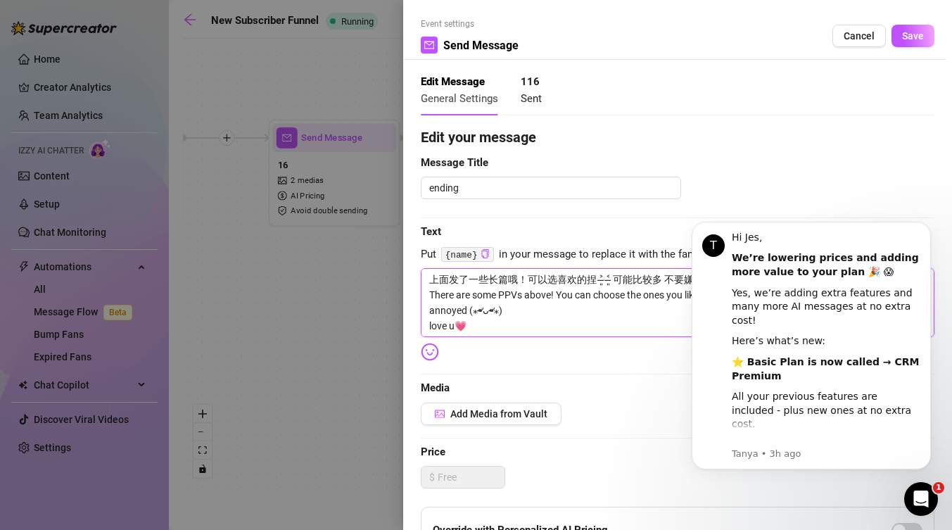
type textarea "上面发了一些长篇哦！可以选喜欢的捏 ˃̶͈ ˂̶͈ 可能比较多 不要嫌烦(⁎⁍̴̛ᴗ⁍̴̛⁎) There are some PPVs above! You …"
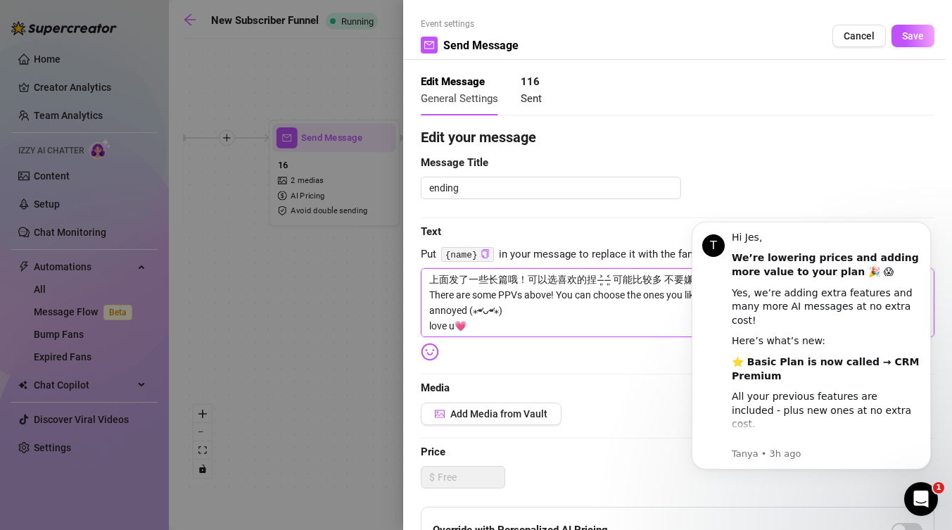
type textarea "上面发了一些长篇哦！可以选喜欢的捏 ˃̶͈ ˂̶͈ 可能比较多 不要嫌烦(⁎⁍̴̛ᴗ⁍̴̛⁎) There are some PPVs above! You …"
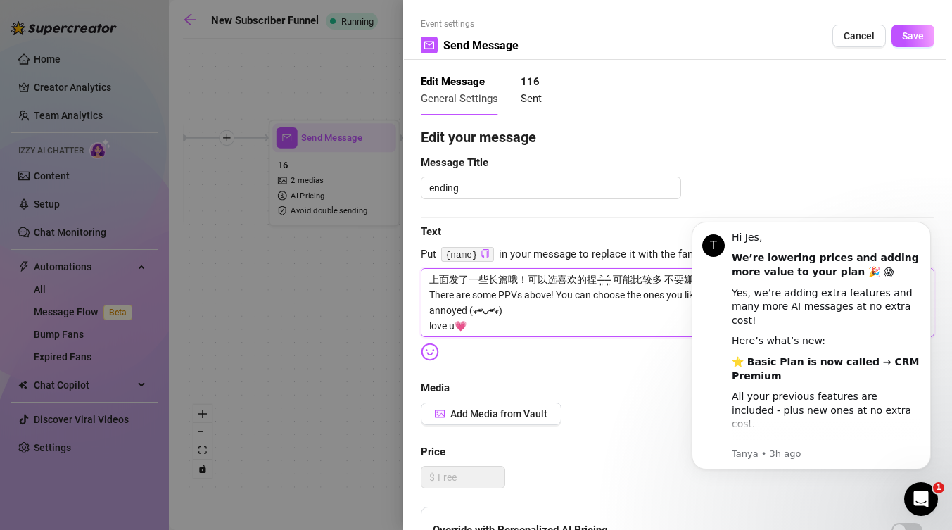
type textarea "上面发了一些长篇哦！可以选喜欢的捏 ˃̶͈ ˂̶͈ 可能比较多 不要嫌烦(⁎⁍̴̛ᴗ⁍̴̛⁎) There are some PPVs above! You …"
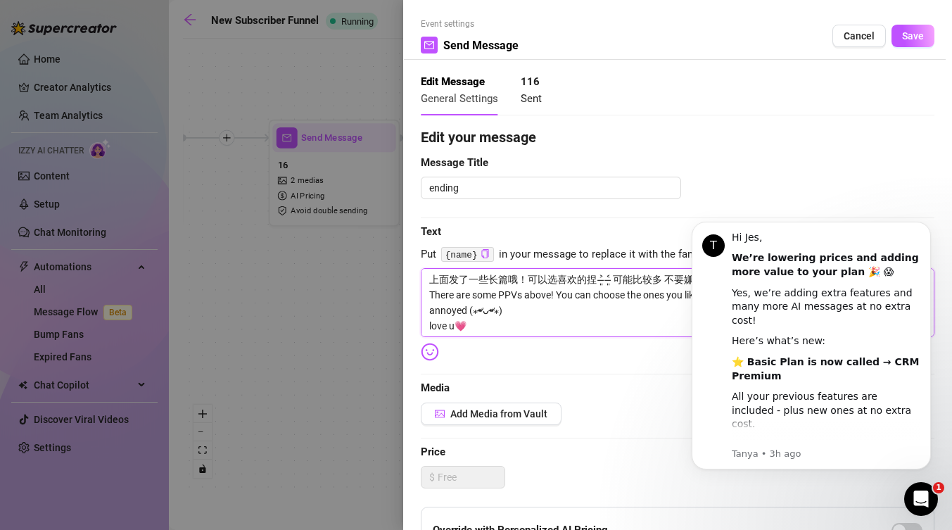
type textarea "上面发了一些长篇哦！可以选喜欢的捏 ˃̶͈ ˂̶͈ 可能比较多 不要嫌烦(⁎⁍̴̛ᴗ⁍̴̛⁎) There are some PPVs above! You …"
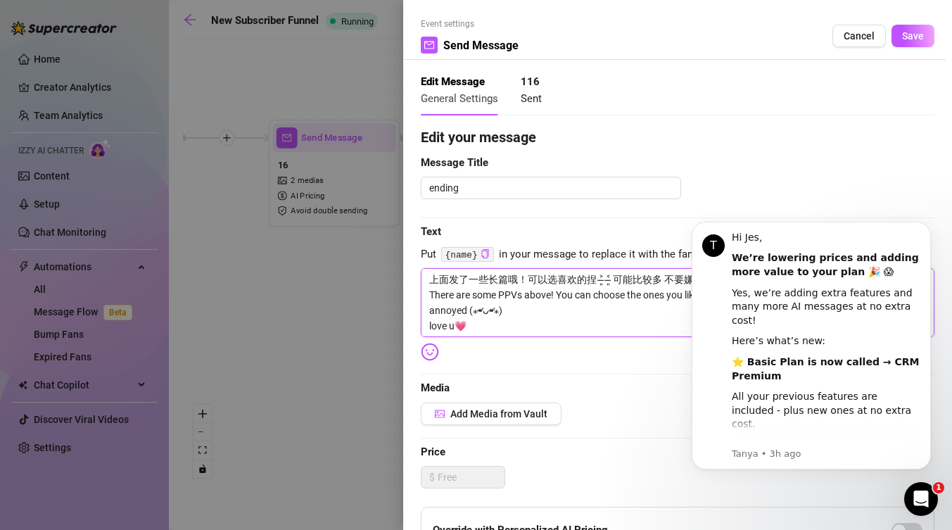
type textarea "上面发了一些长篇哦！可以选喜欢的捏 ˃̶͈ ˂̶͈ 可能比较多 不要嫌烦(⁎⁍̴̛ᴗ⁍̴̛⁎) There are some PPVs above! You …"
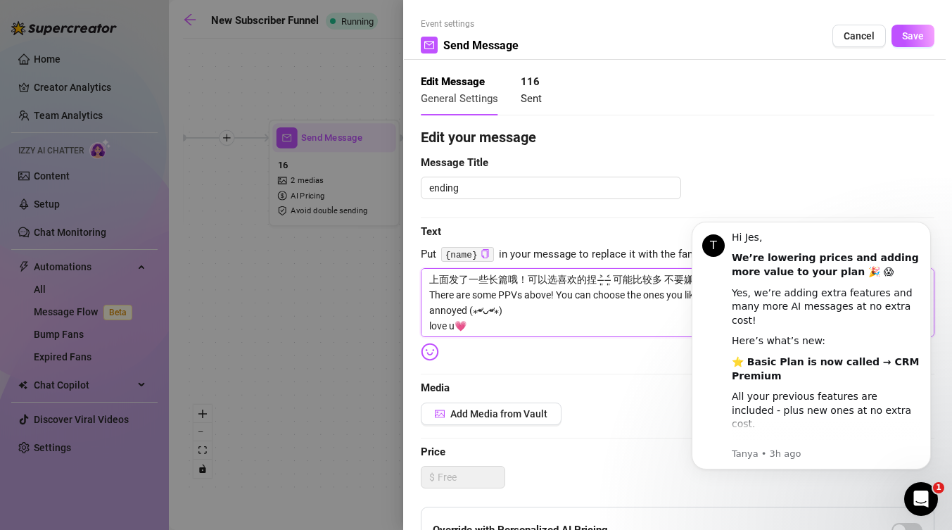
type textarea "上面发了一些长篇哦！可以选喜欢的捏 ˃̶͈ ˂̶͈ 可能比较多 不要嫌烦(⁎⁍̴̛ᴗ⁍̴̛⁎) There are some PPVs above! You …"
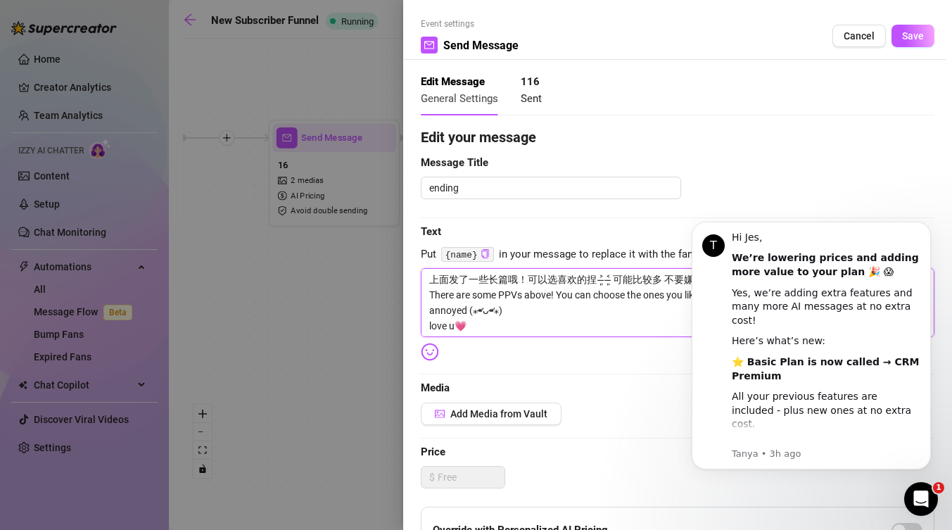
type textarea "上面发了一些长篇哦！可以选喜欢的捏 ˃̶͈ ˂̶͈ 可能比较多 不要嫌烦(⁎⁍̴̛ᴗ⁍̴̛⁎) There are some PPVs above! You …"
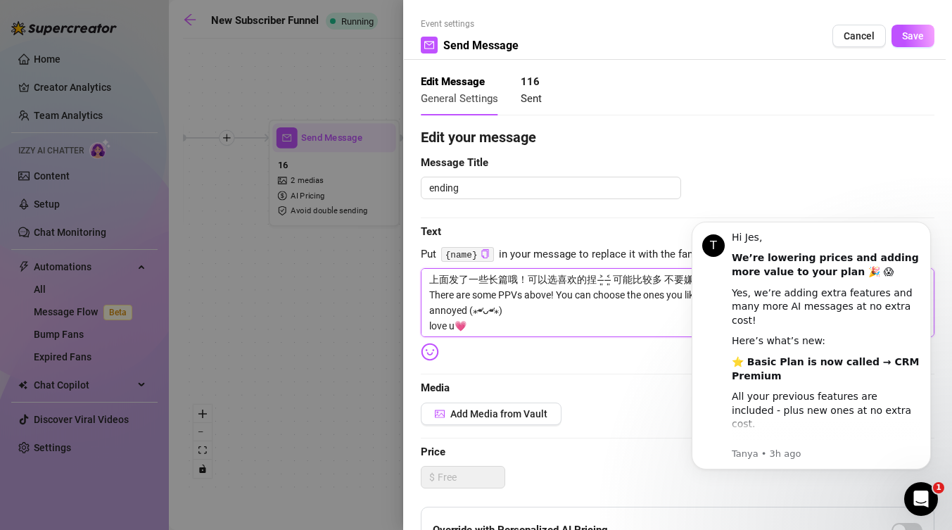
type textarea "上面发了一些长篇哦！可以选喜欢的捏 ˃̶͈ ˂̶͈ 可能比较多 不要嫌烦(⁎⁍̴̛ᴗ⁍̴̛⁎) There are some PPVs above! You …"
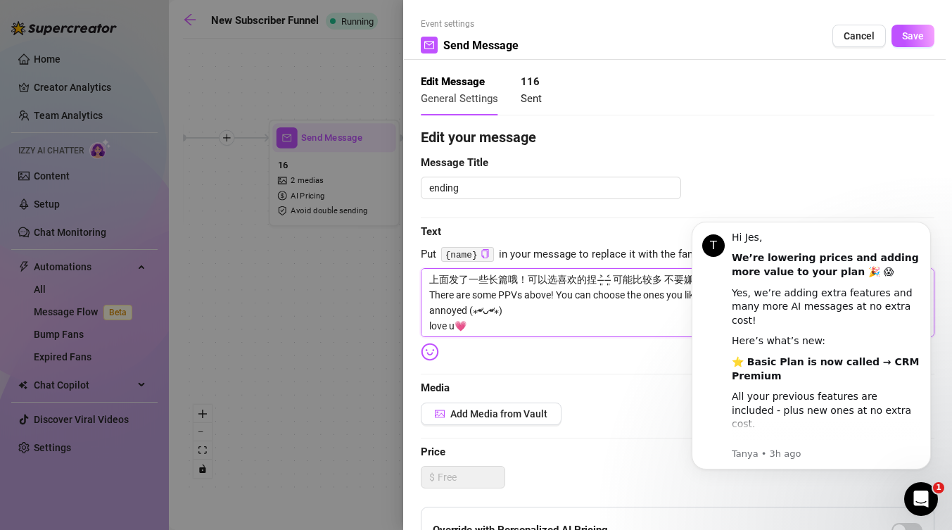
type textarea "上面发了一些长篇哦！可以选喜欢的捏 ˃̶͈ ˂̶͈ 可能比较多 不要嫌烦(⁎⁍̴̛ᴗ⁍̴̛⁎) There are some PPVs above! You …"
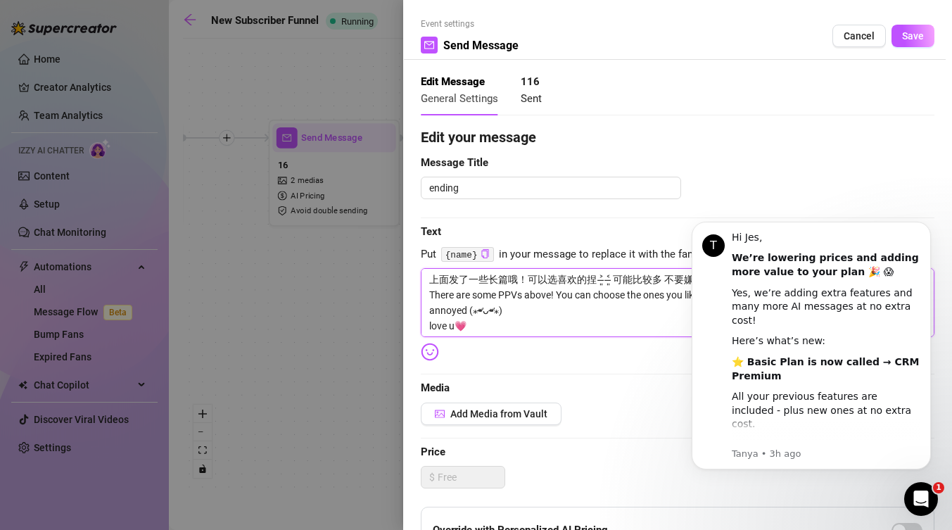
type textarea "上面发了一些长篇哦！可以选喜欢的捏 ˃̶͈ ˂̶͈ 可能比较多 不要嫌烦(⁎⁍̴̛ᴗ⁍̴̛⁎) There are some PPVs above! You …"
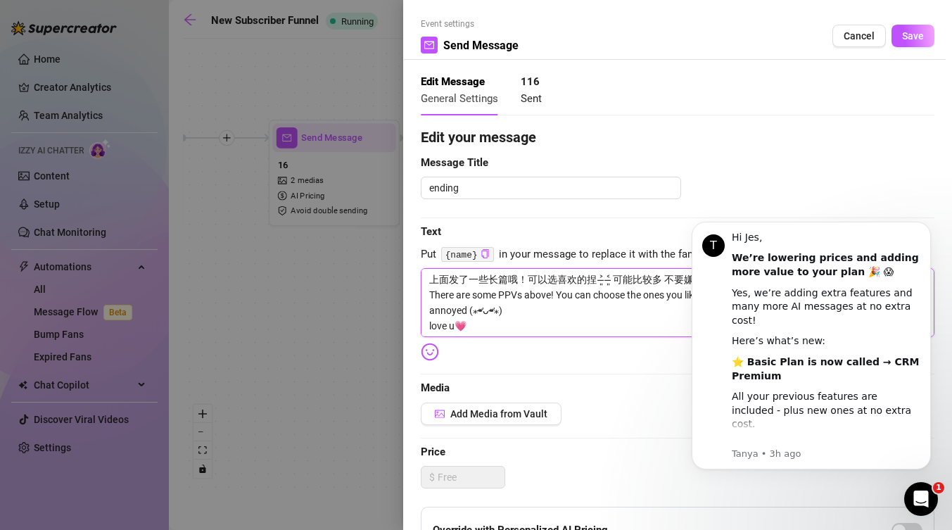
type textarea "上面发了一些长篇哦！可以选喜欢的捏 ˃̶͈ ˂̶͈ 可能比较多 不要嫌烦(⁎⁍̴̛ᴗ⁍̴̛⁎) There are some PPVs above! You …"
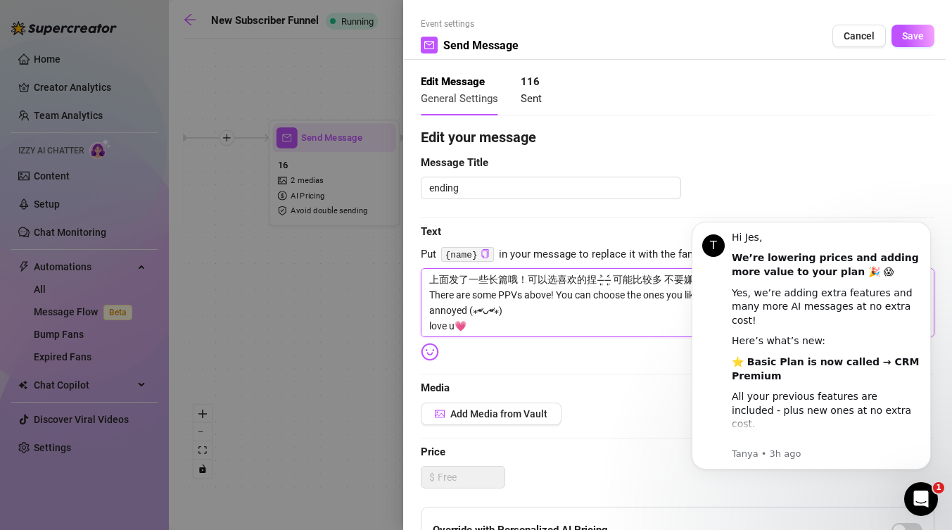
type textarea "上面发了一些长篇哦！可以选喜欢的捏 ˃̶͈ ˂̶͈ 可能比较多 不要嫌烦(⁎⁍̴̛ᴗ⁍̴̛⁎) There are some PPVs above! You …"
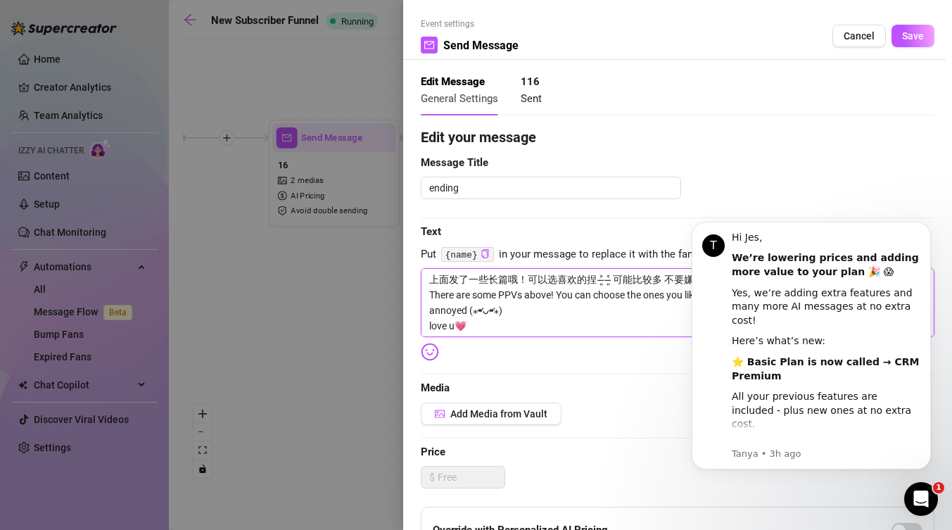
type textarea "上面发了一些长篇哦！可以选喜欢的捏 ˃̶͈ ˂̶͈ 可能比较多 不要嫌烦(⁎⁍̴̛ᴗ⁍̴̛⁎) There are some PPVs above! You …"
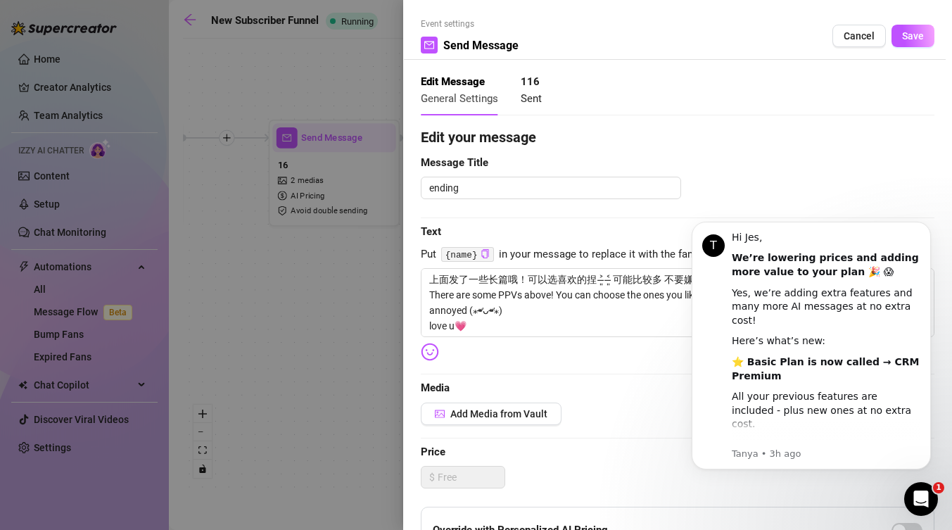
click at [929, 494] on icon "Open Intercom Messenger" at bounding box center [921, 499] width 23 height 23
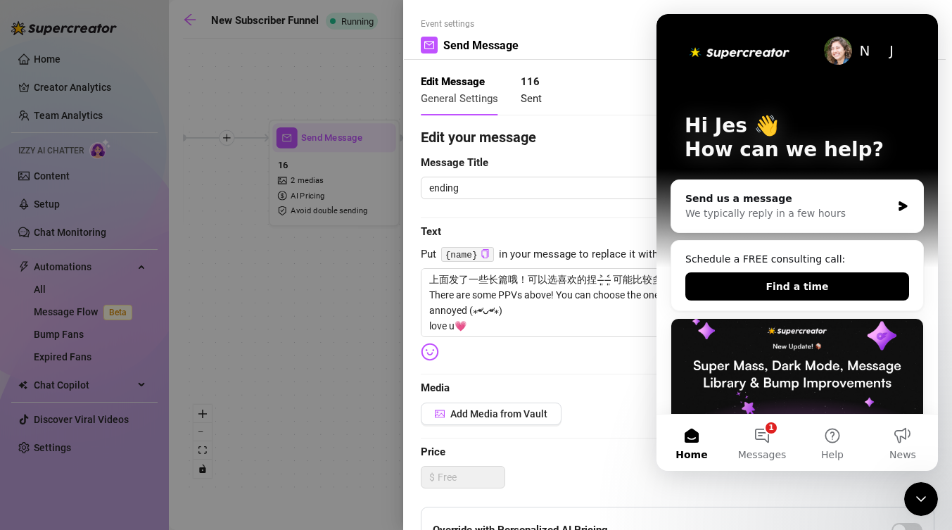
click at [925, 486] on div "Close Intercom Messenger" at bounding box center [921, 499] width 34 height 34
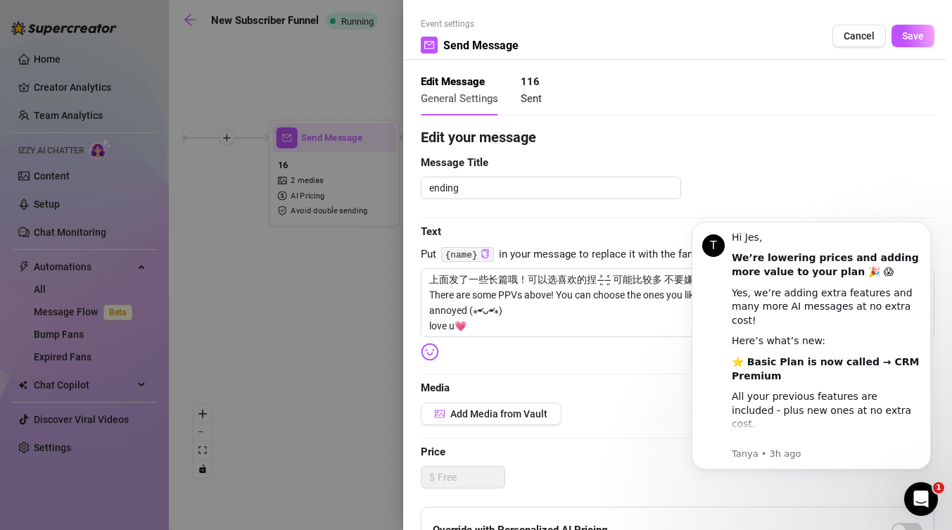
click at [916, 486] on div "Open Intercom Messenger" at bounding box center [921, 499] width 46 height 46
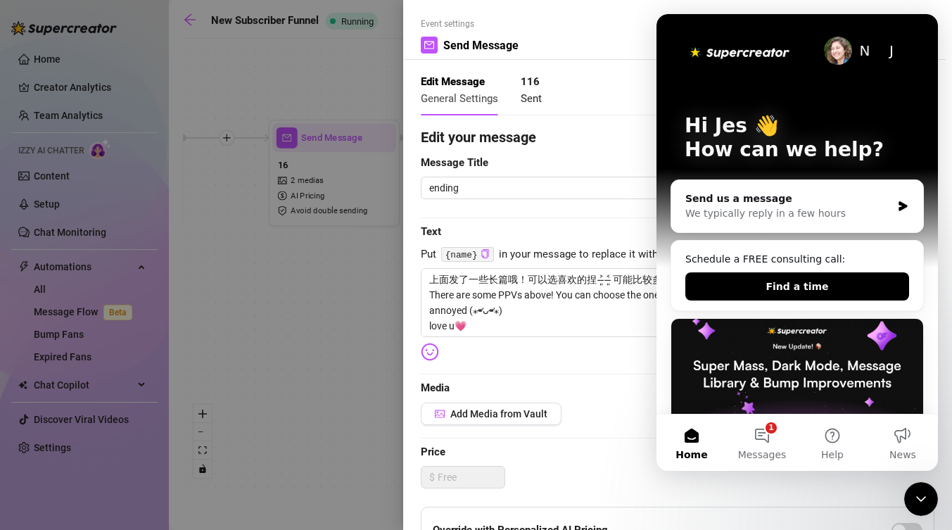
click at [917, 486] on div "Close Intercom Messenger" at bounding box center [921, 499] width 34 height 34
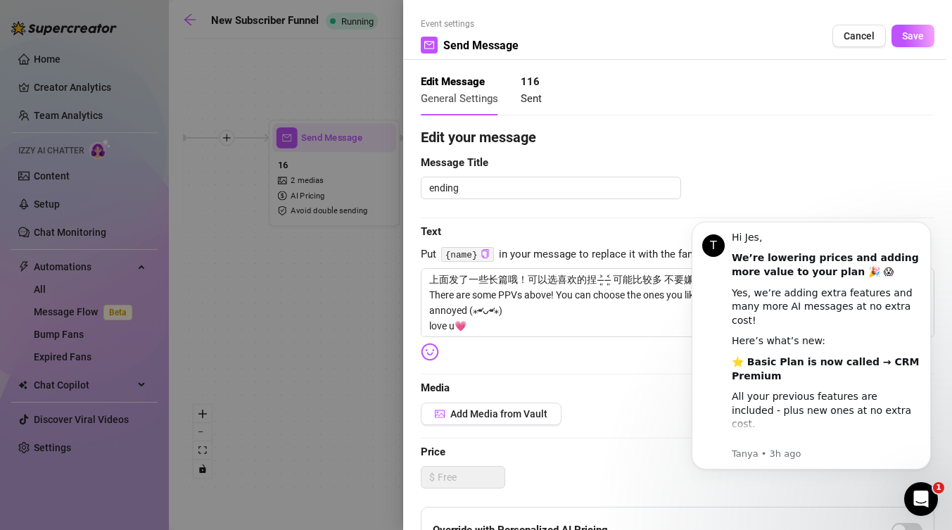
click at [924, 487] on div "Open Intercom Messenger" at bounding box center [921, 499] width 46 height 46
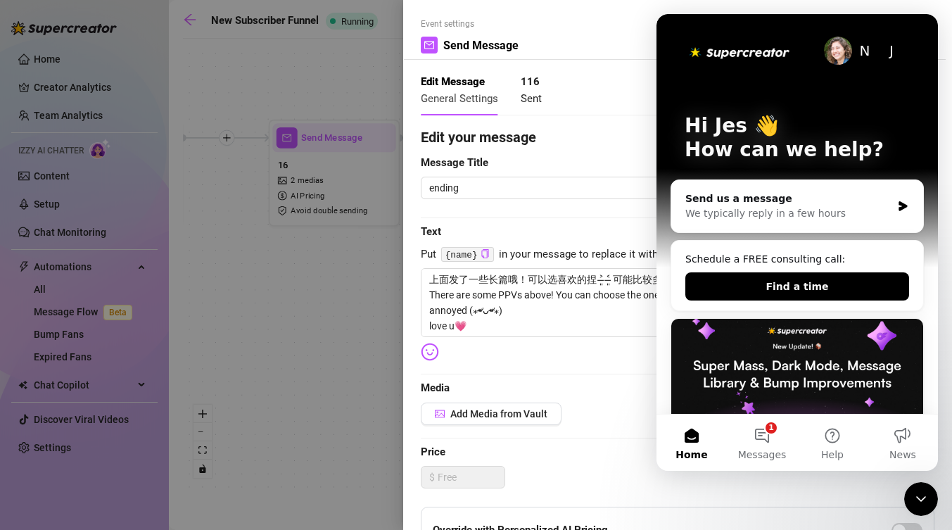
click at [924, 487] on div "Close Intercom Messenger" at bounding box center [921, 499] width 34 height 34
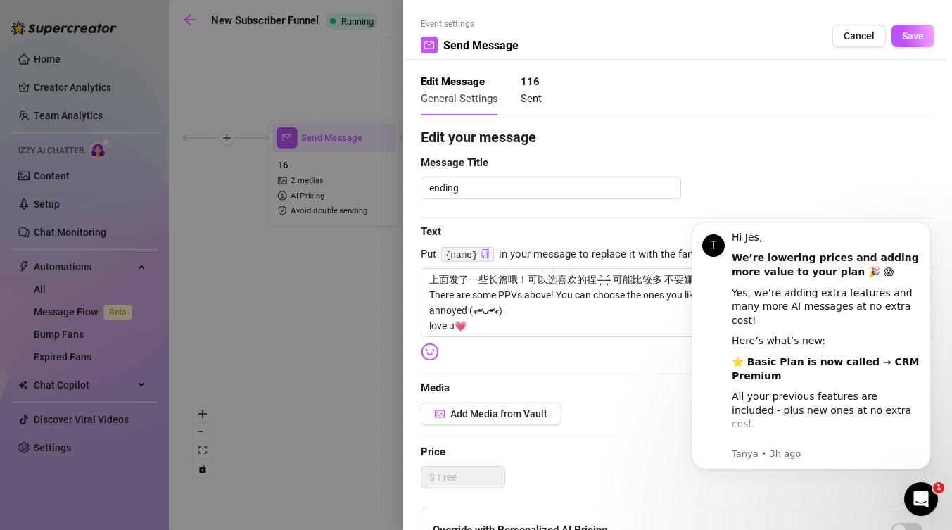
click at [925, 493] on icon "Open Intercom Messenger" at bounding box center [921, 499] width 23 height 23
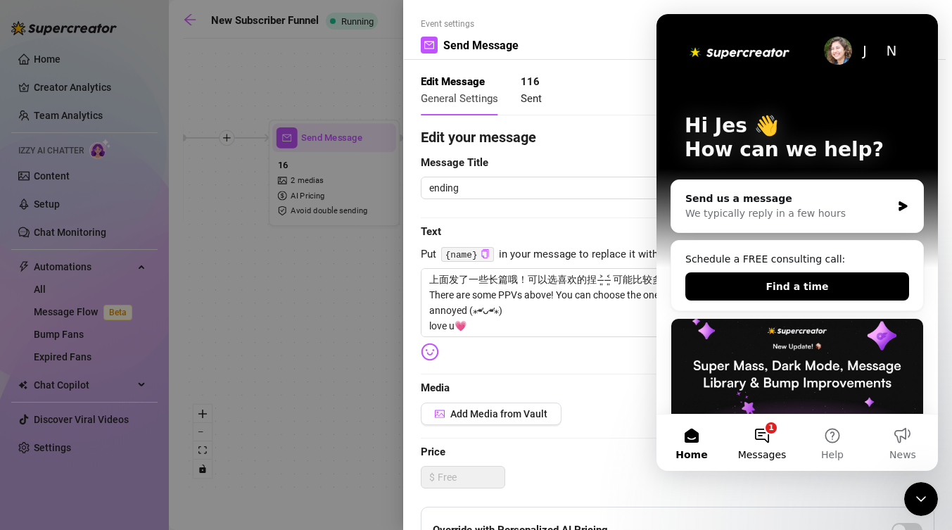
click at [759, 424] on button "1 Messages" at bounding box center [762, 442] width 70 height 56
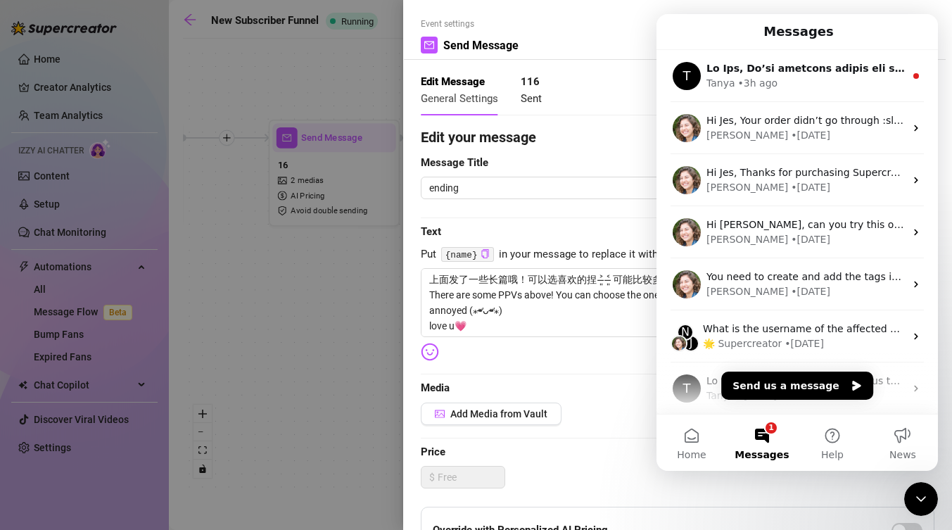
click at [768, 433] on button "1 Messages" at bounding box center [762, 442] width 70 height 56
drag, startPoint x: 919, startPoint y: 481, endPoint x: 253, endPoint y: 452, distance: 666.3
click at [919, 482] on iframe at bounding box center [921, 499] width 34 height 34
click at [922, 490] on icon "Close Intercom Messenger" at bounding box center [921, 498] width 17 height 17
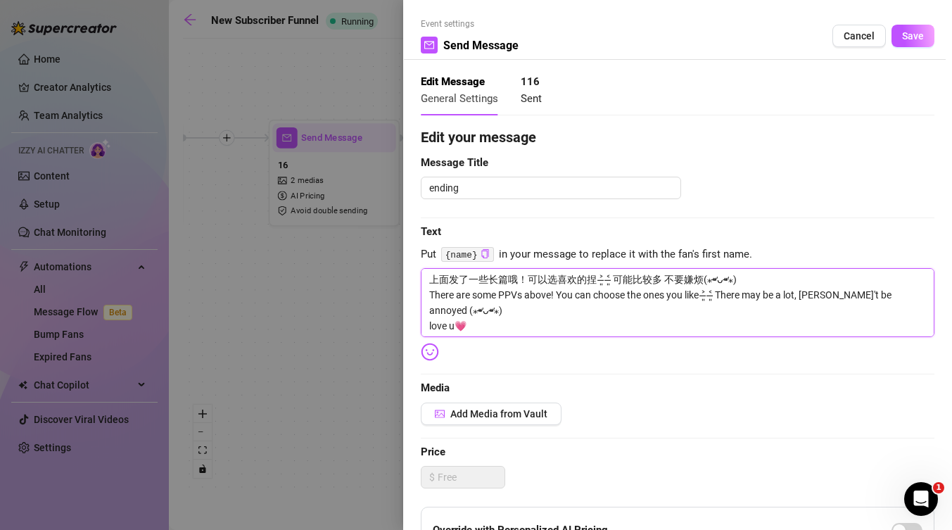
click at [723, 328] on textarea "上面发了一些长篇哦！可以选喜欢的捏 ˃̶͈ ˂̶͈ 可能比较多 不要嫌烦(⁎⁍̴̛ᴗ⁍̴̛⁎) There are some PPVs above! You …" at bounding box center [678, 302] width 514 height 69
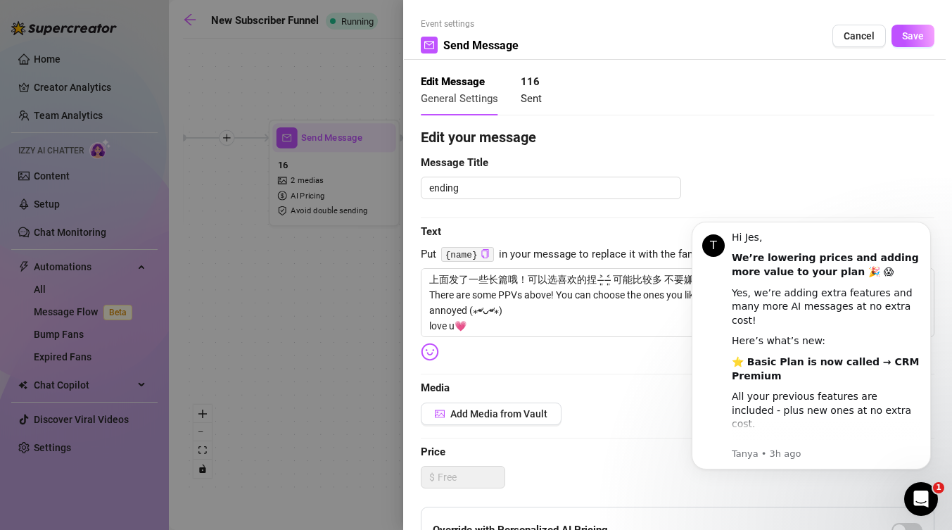
click at [917, 500] on icon "Open Intercom Messenger" at bounding box center [921, 499] width 23 height 23
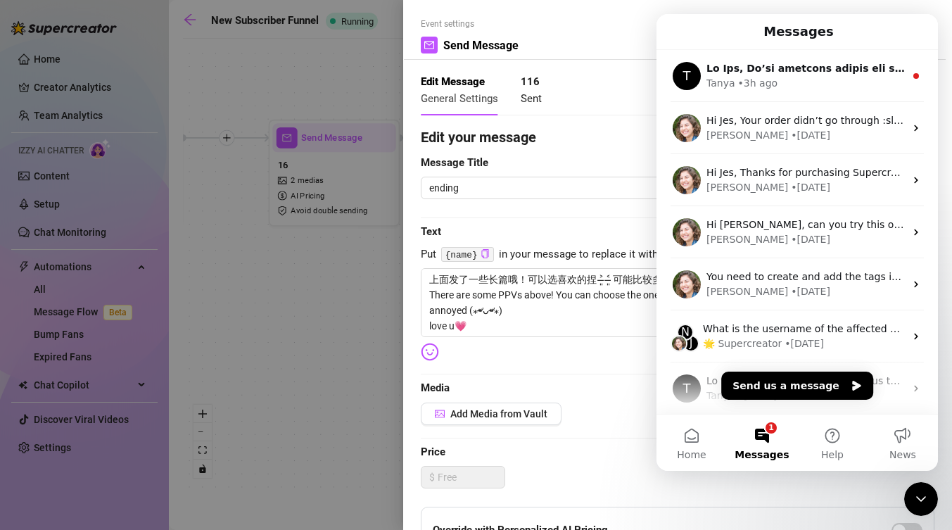
click at [918, 495] on icon "Close Intercom Messenger" at bounding box center [921, 498] width 17 height 17
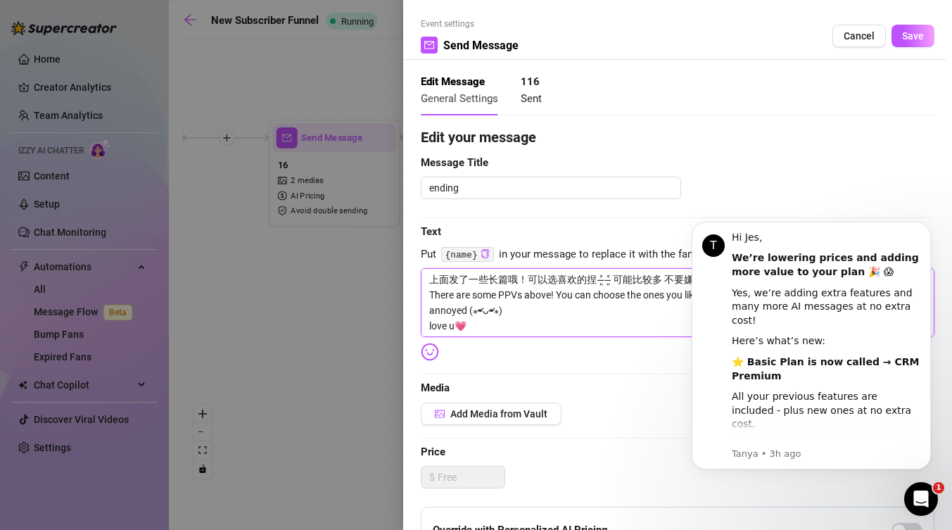
click at [656, 328] on textarea "上面发了一些长篇哦！可以选喜欢的捏 ˃̶͈ ˂̶͈ 可能比较多 不要嫌烦(⁎⁍̴̛ᴗ⁍̴̛⁎) There are some PPVs above! You …" at bounding box center [678, 302] width 514 height 69
drag, startPoint x: 661, startPoint y: 328, endPoint x: 677, endPoint y: 328, distance: 16.2
click at [670, 328] on textarea "上面发了一些长篇哦！可以选喜欢的捏 ˃̶͈ ˂̶͈ 可能比较多 不要嫌烦(⁎⁍̴̛ᴗ⁍̴̛⁎) There are some PPVs above! You …" at bounding box center [678, 302] width 514 height 69
click at [926, 488] on div "Open Intercom Messenger" at bounding box center [921, 499] width 46 height 46
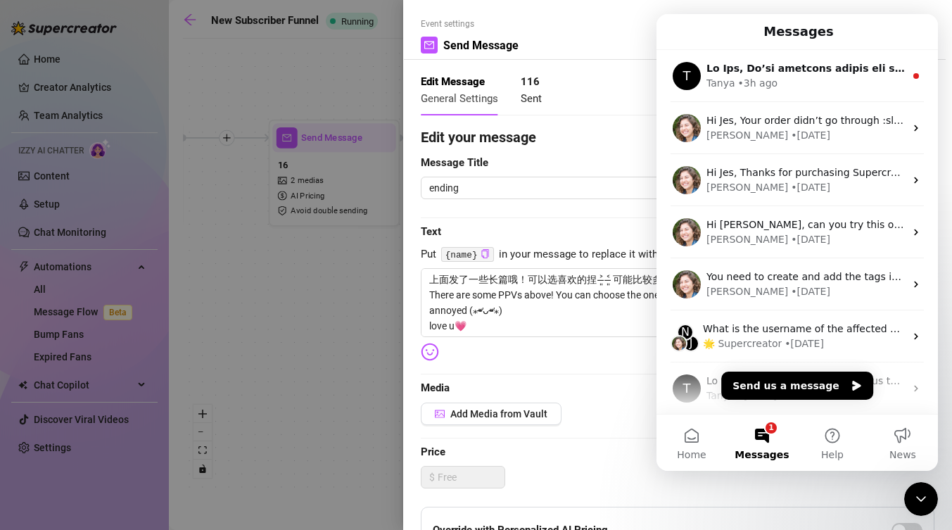
click at [926, 488] on div "Close Intercom Messenger" at bounding box center [921, 499] width 34 height 34
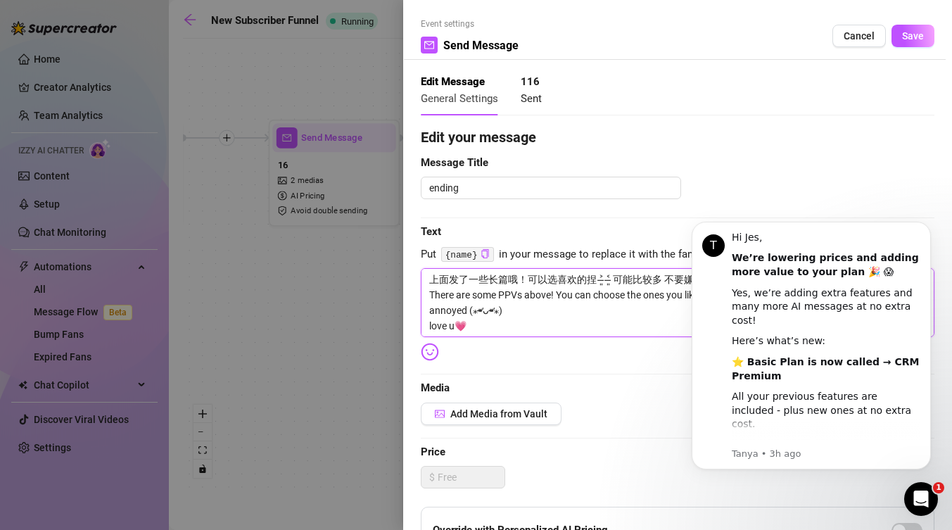
click at [676, 292] on textarea "上面发了一些长篇哦！可以选喜欢的捏 ˃̶͈ ˂̶͈ 可能比较多 不要嫌烦(⁎⁍̴̛ᴗ⁍̴̛⁎) There are some PPVs above! You …" at bounding box center [678, 302] width 514 height 69
click at [924, 229] on icon "Dismiss notification" at bounding box center [927, 226] width 8 height 8
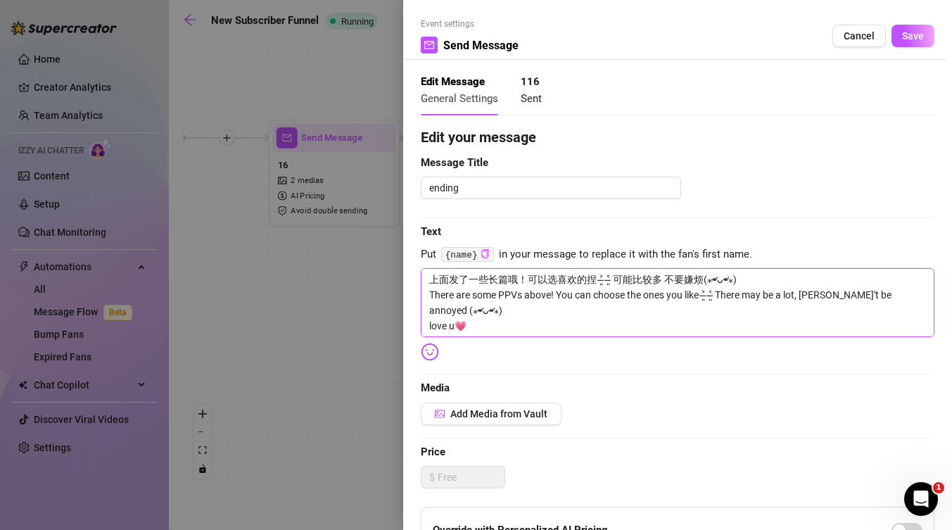
click at [725, 315] on textarea "上面发了一些长篇哦！可以选喜欢的捏 ˃̶͈ ˂̶͈ 可能比较多 不要嫌烦(⁎⁍̴̛ᴗ⁍̴̛⁎) There are some PPVs above! You …" at bounding box center [678, 302] width 514 height 69
drag, startPoint x: 677, startPoint y: 324, endPoint x: 797, endPoint y: 320, distance: 119.7
click at [797, 320] on textarea "上面发了一些长篇哦！可以选喜欢的捏 ˃̶͈ ˂̶͈ 可能比较多 不要嫌烦(⁎⁍̴̛ᴗ⁍̴̛⁎) There are some PPVs above! You …" at bounding box center [678, 302] width 514 height 69
click at [751, 328] on textarea "上面发了一些长篇哦！可以选喜欢的捏 ˃̶͈ ˂̶͈ 可能比较多 不要嫌烦(⁎⁍̴̛ᴗ⁍̴̛⁎) There are some PPVs above! You …" at bounding box center [678, 302] width 514 height 69
click at [916, 326] on textarea "上面发了一些长篇哦！可以选喜欢的捏 ˃̶͈ ˂̶͈ 可能比较多 不要嫌烦(⁎⁍̴̛ᴗ⁍̴̛⁎) There are some PPVs above! You …" at bounding box center [678, 302] width 514 height 69
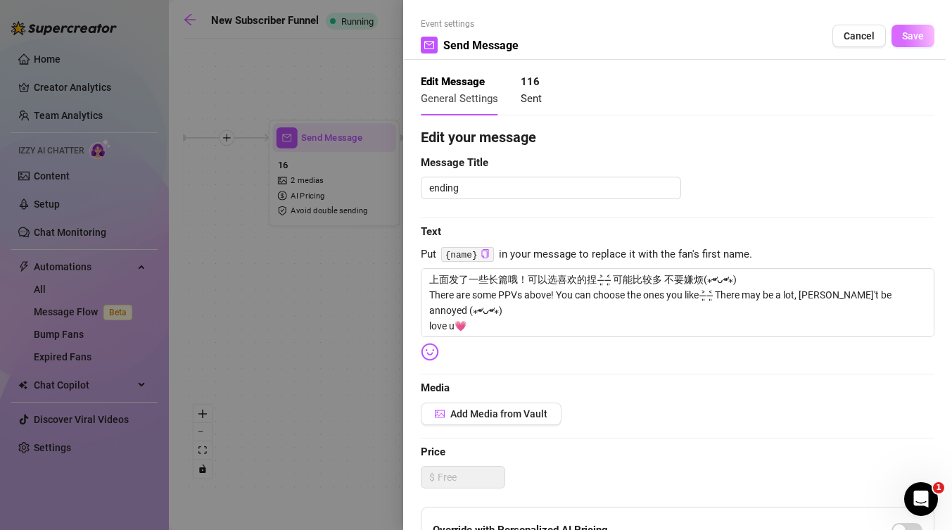
click at [932, 35] on button "Save" at bounding box center [912, 36] width 43 height 23
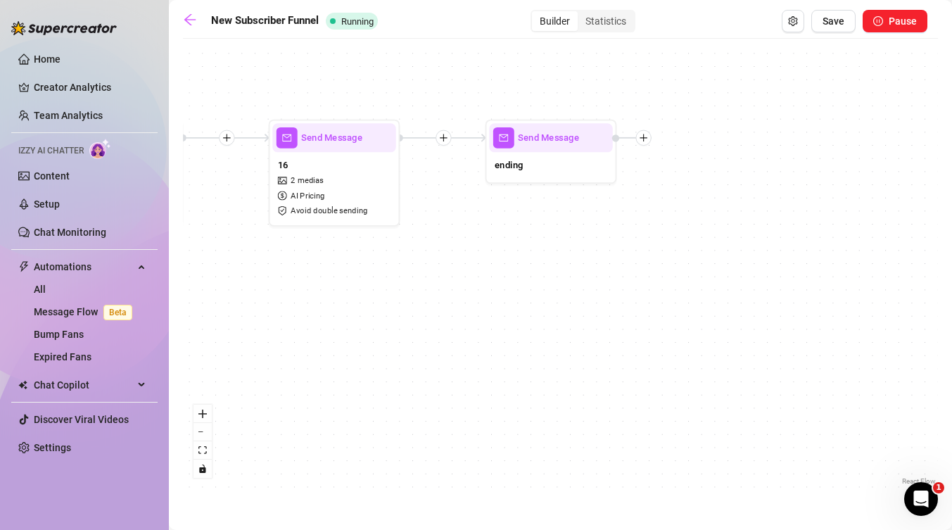
click at [443, 142] on icon "plus" at bounding box center [443, 137] width 9 height 9
click at [521, 180] on div "Message" at bounding box center [507, 183] width 96 height 23
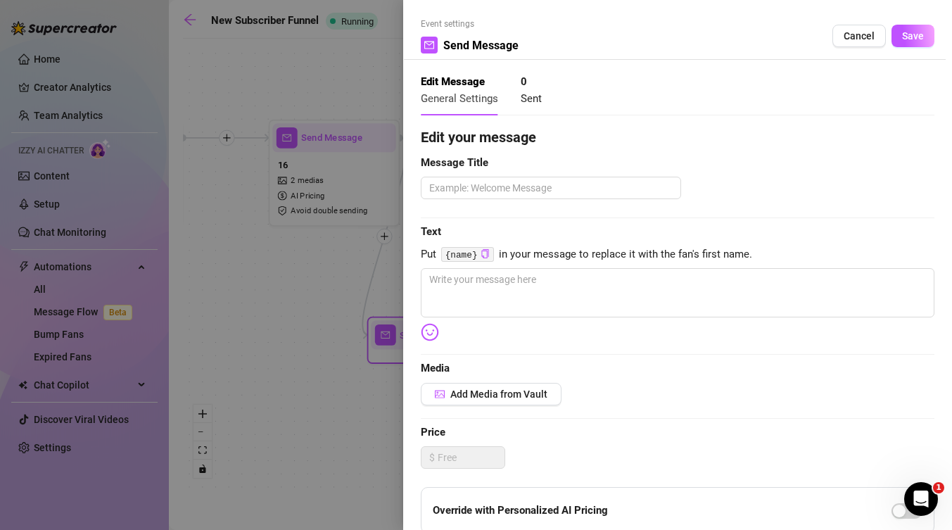
click at [343, 283] on div at bounding box center [476, 265] width 952 height 530
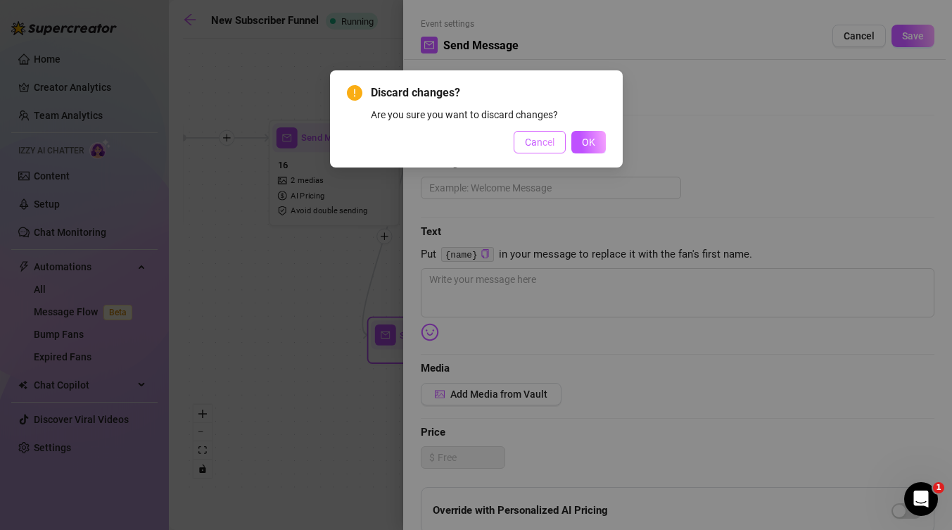
click at [552, 137] on span "Cancel" at bounding box center [540, 142] width 30 height 11
